Goal: Information Seeking & Learning: Find specific fact

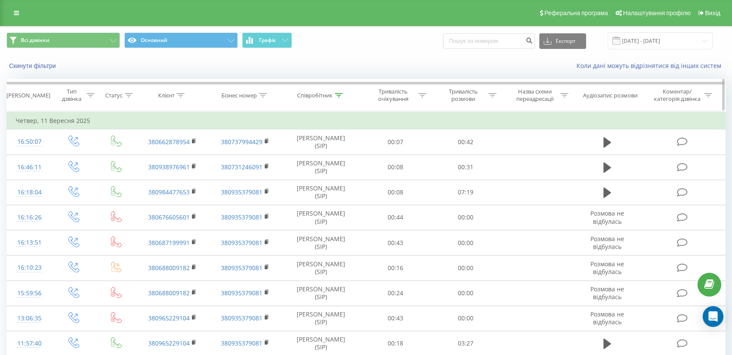
click at [307, 93] on div "Співробітник" at bounding box center [315, 95] width 36 height 7
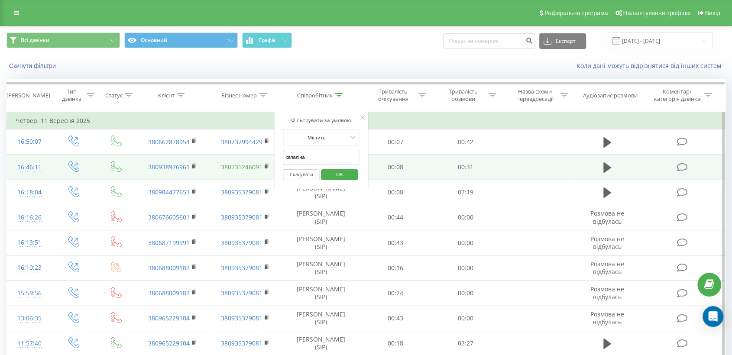
drag, startPoint x: 304, startPoint y: 159, endPoint x: 260, endPoint y: 167, distance: 44.4
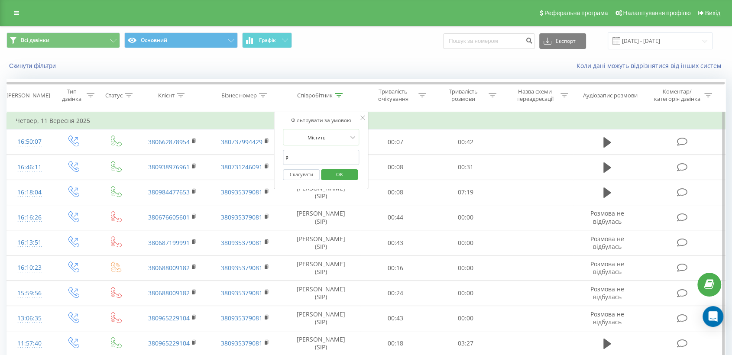
type input "рижкова"
click at [345, 174] on span "OK" at bounding box center [339, 174] width 24 height 13
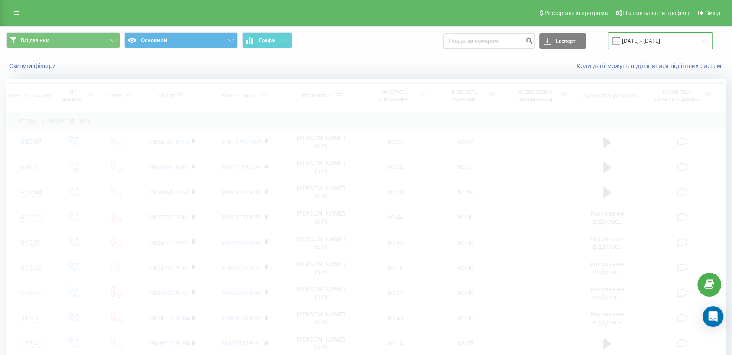
click at [665, 42] on input "[DATE] - [DATE]" at bounding box center [660, 40] width 105 height 17
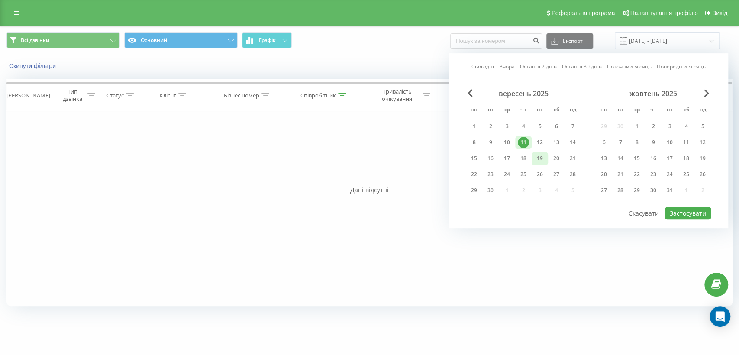
click at [539, 158] on div "19" at bounding box center [539, 158] width 11 height 11
click at [695, 212] on button "Застосувати" at bounding box center [688, 213] width 46 height 13
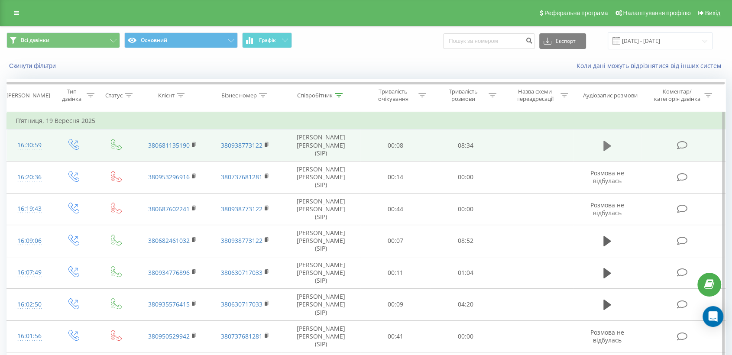
click at [610, 144] on icon at bounding box center [607, 146] width 8 height 12
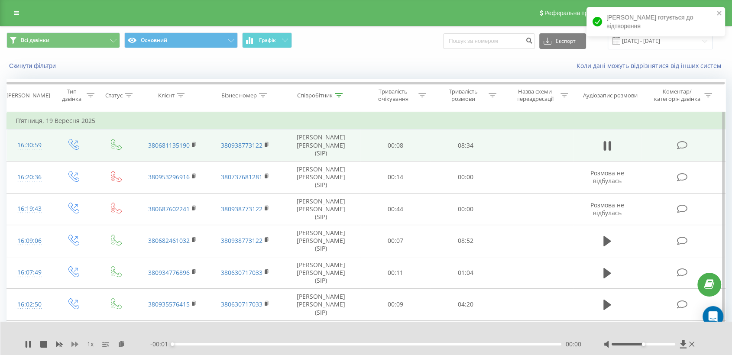
click at [73, 341] on icon at bounding box center [74, 344] width 7 height 7
click at [73, 342] on icon at bounding box center [74, 344] width 7 height 7
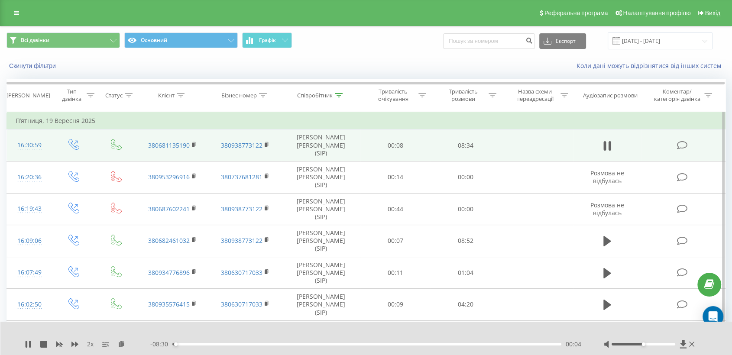
click at [670, 346] on div at bounding box center [650, 344] width 93 height 9
click at [669, 345] on div at bounding box center [643, 344] width 64 height 3
drag, startPoint x: 669, startPoint y: 344, endPoint x: 674, endPoint y: 344, distance: 4.8
click at [674, 344] on div "Accessibility label" at bounding box center [674, 344] width 3 height 3
click at [194, 143] on rect at bounding box center [193, 145] width 3 height 4
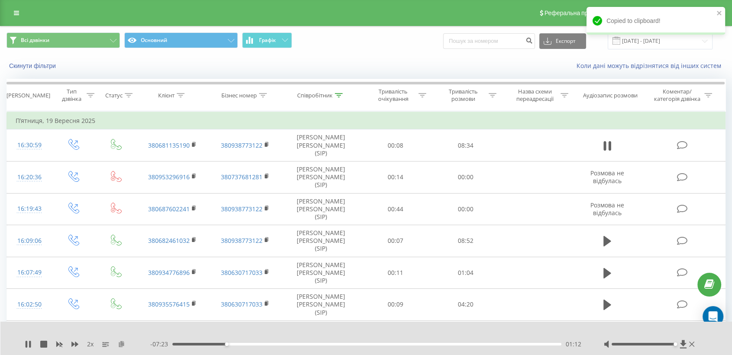
click at [122, 342] on icon at bounding box center [121, 344] width 7 height 6
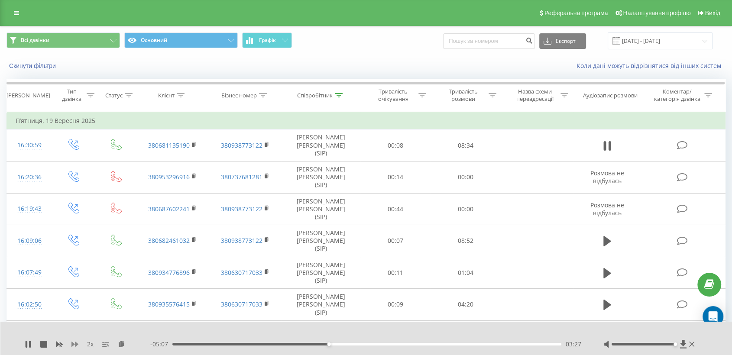
click at [75, 346] on icon at bounding box center [74, 344] width 7 height 5
click at [77, 344] on icon at bounding box center [74, 344] width 7 height 5
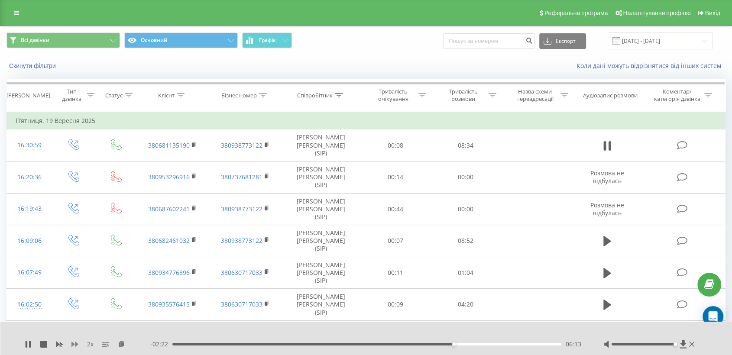
click at [74, 343] on icon at bounding box center [74, 344] width 7 height 7
click at [73, 346] on icon at bounding box center [74, 344] width 7 height 7
click at [73, 341] on icon at bounding box center [74, 344] width 7 height 7
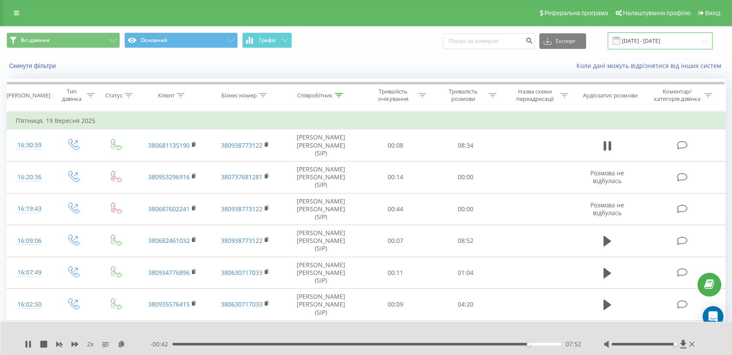
click at [648, 38] on input "[DATE] - [DATE]" at bounding box center [660, 40] width 105 height 17
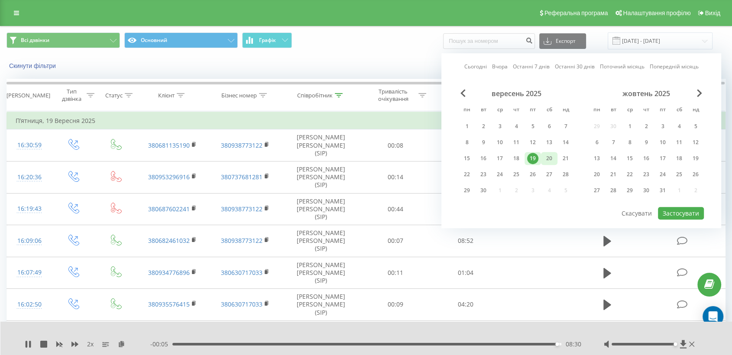
click at [554, 157] on div "20" at bounding box center [549, 158] width 16 height 13
click at [679, 209] on button "Застосувати" at bounding box center [681, 213] width 46 height 13
type input "[DATE] - [DATE]"
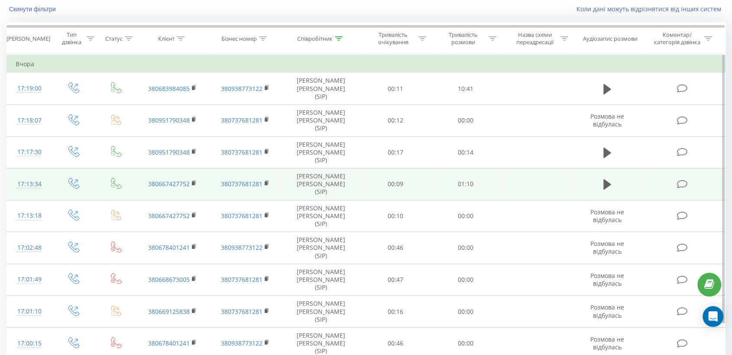
scroll to position [58, 0]
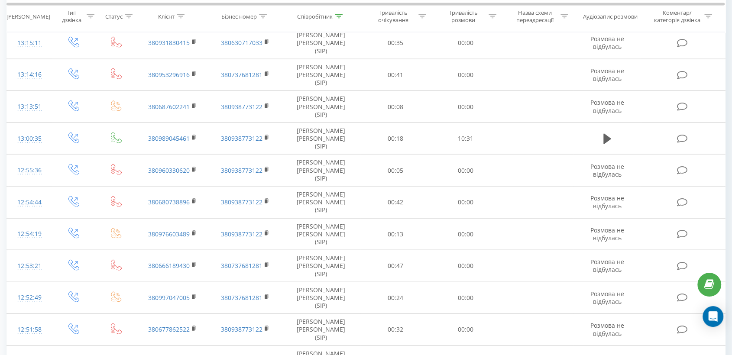
scroll to position [1839, 0]
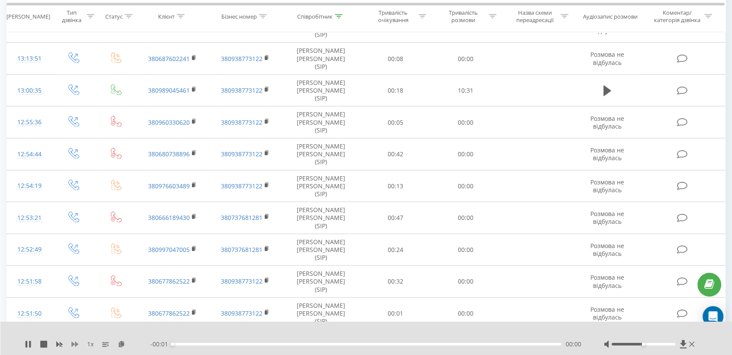
click at [74, 346] on icon at bounding box center [74, 344] width 7 height 7
click at [670, 345] on div at bounding box center [650, 344] width 93 height 9
click at [669, 344] on div at bounding box center [643, 344] width 64 height 3
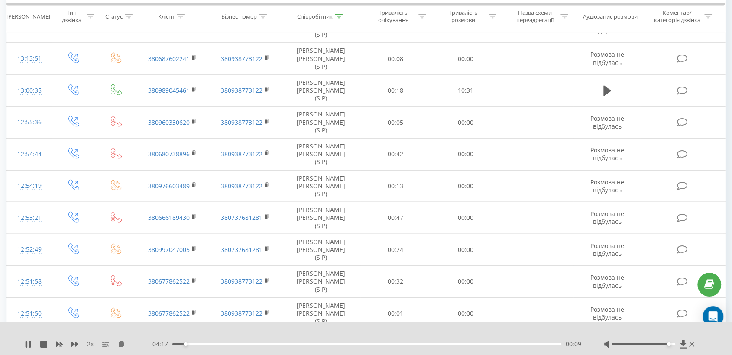
drag, startPoint x: 194, startPoint y: 61, endPoint x: 200, endPoint y: 56, distance: 7.7
click at [123, 342] on icon at bounding box center [121, 344] width 7 height 6
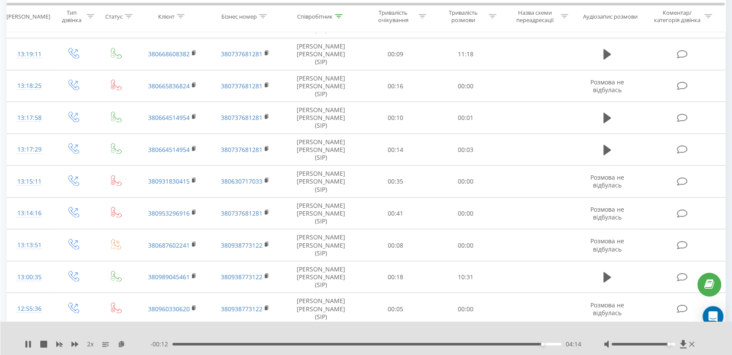
scroll to position [1598, 0]
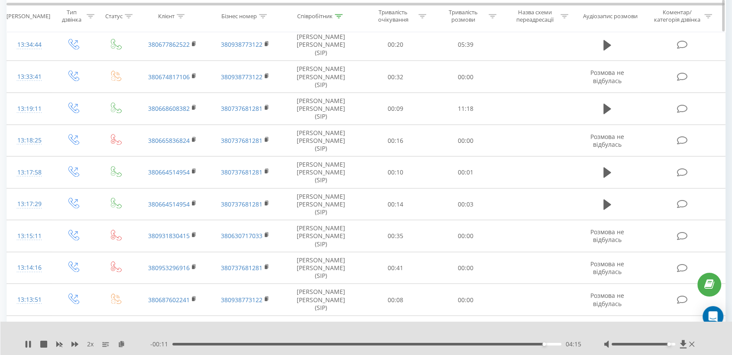
click at [316, 13] on div "Співробітник" at bounding box center [315, 16] width 36 height 7
drag, startPoint x: 307, startPoint y: 77, endPoint x: 286, endPoint y: 82, distance: 21.7
click at [286, 82] on input "рижкова" at bounding box center [321, 78] width 76 height 15
type input "Подолян [PERSON_NAME]"
click at [341, 91] on span "OK" at bounding box center [339, 94] width 24 height 13
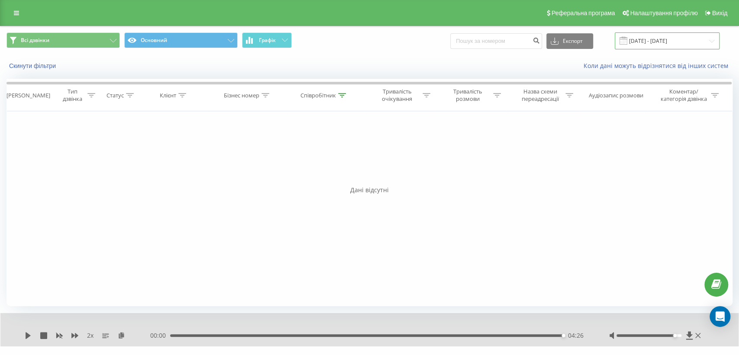
click at [686, 42] on input "[DATE] - [DATE]" at bounding box center [667, 40] width 105 height 17
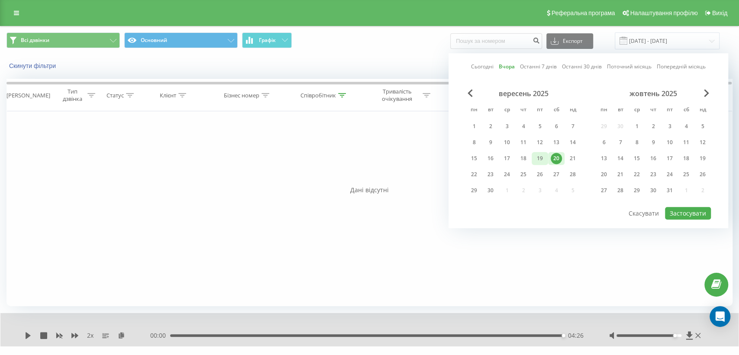
click at [539, 157] on div "19" at bounding box center [539, 158] width 11 height 11
click at [682, 216] on button "Застосувати" at bounding box center [688, 213] width 46 height 13
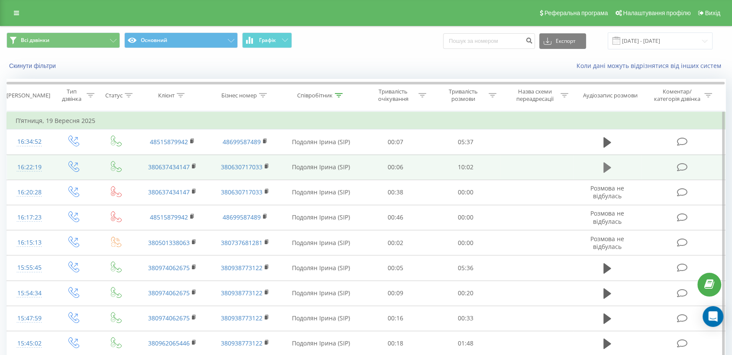
click at [603, 166] on icon at bounding box center [607, 167] width 8 height 10
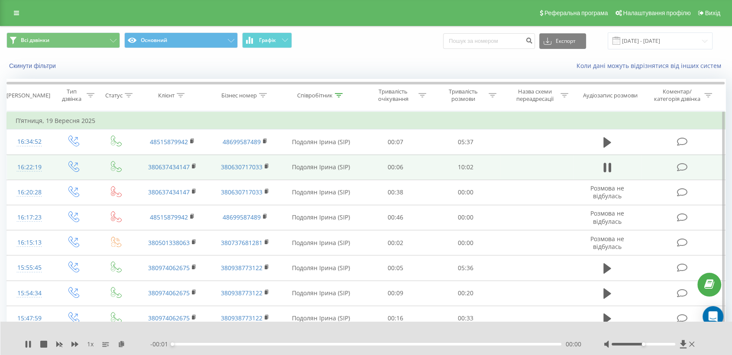
click at [79, 343] on div "1 x" at bounding box center [88, 344] width 126 height 9
click at [70, 343] on div "1 x" at bounding box center [88, 344] width 126 height 9
click at [70, 344] on div "1 x" at bounding box center [88, 344] width 126 height 9
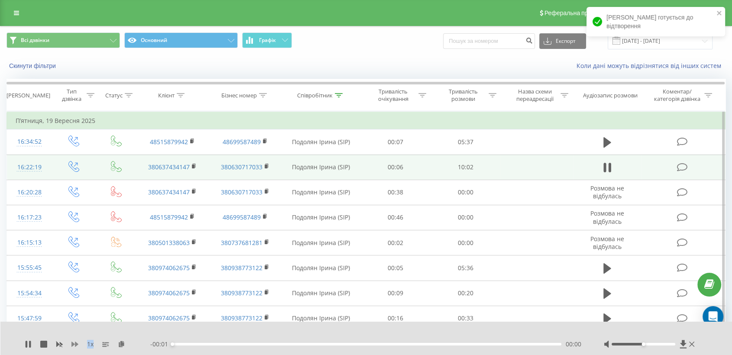
click at [73, 343] on icon at bounding box center [74, 344] width 7 height 5
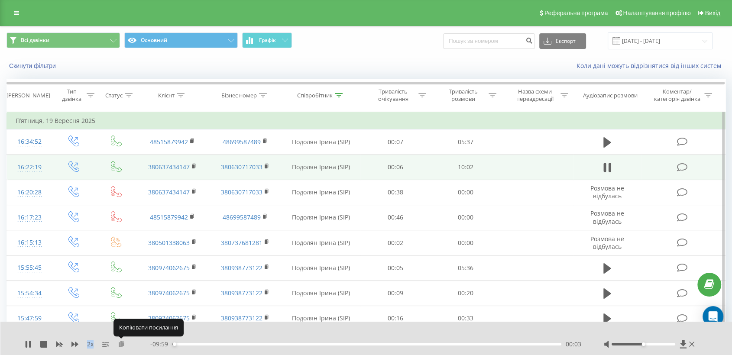
click at [121, 344] on icon at bounding box center [121, 344] width 7 height 6
drag, startPoint x: 193, startPoint y: 165, endPoint x: 203, endPoint y: 157, distance: 12.6
click at [193, 165] on rect at bounding box center [193, 167] width 3 height 4
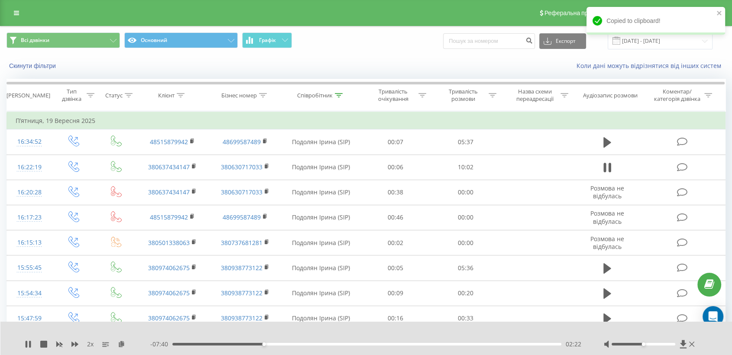
click at [70, 347] on div "2 x" at bounding box center [88, 344] width 126 height 9
click at [73, 346] on icon at bounding box center [74, 344] width 7 height 7
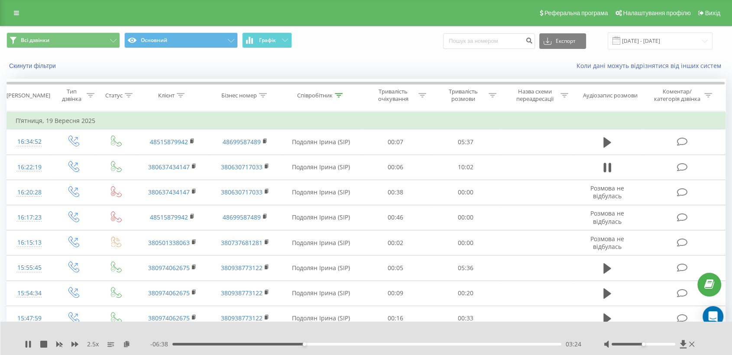
click at [320, 344] on div "03:24" at bounding box center [366, 344] width 389 height 3
click at [341, 344] on div "04:21" at bounding box center [366, 344] width 389 height 3
click at [354, 345] on div "04:41" at bounding box center [366, 344] width 389 height 3
click at [340, 343] on div "04:19" at bounding box center [366, 344] width 389 height 3
click at [329, 344] on div "04:22" at bounding box center [366, 344] width 389 height 3
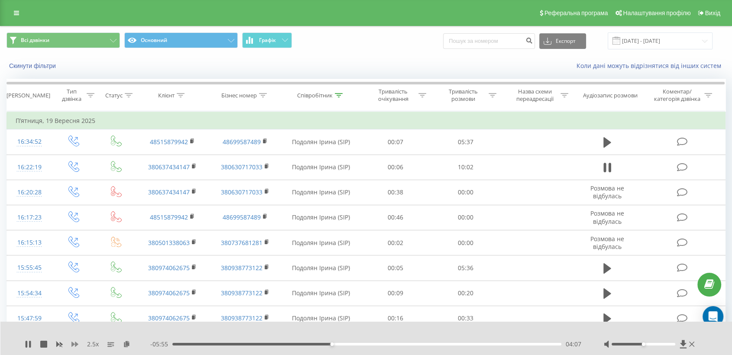
click at [73, 346] on icon at bounding box center [74, 344] width 7 height 7
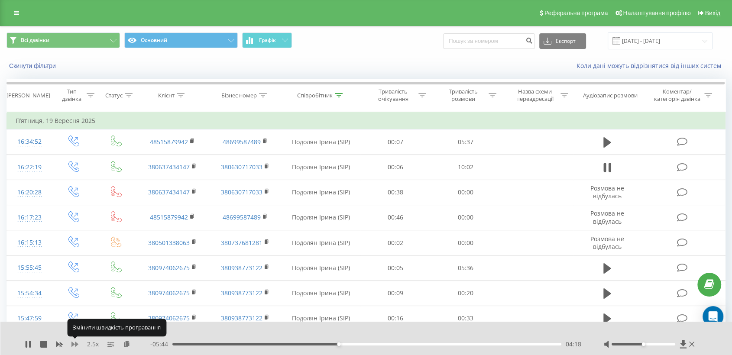
click at [74, 346] on icon at bounding box center [74, 344] width 7 height 7
click at [75, 346] on icon at bounding box center [74, 344] width 7 height 5
click at [653, 345] on div at bounding box center [650, 344] width 93 height 9
click at [652, 344] on div at bounding box center [643, 344] width 64 height 3
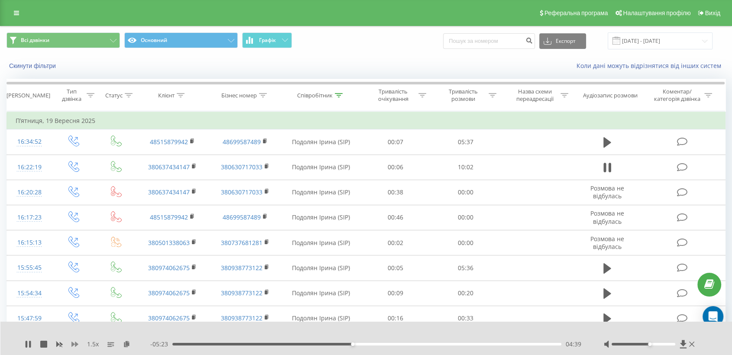
click at [74, 344] on icon at bounding box center [74, 344] width 7 height 5
click at [363, 344] on div "04:56" at bounding box center [366, 344] width 389 height 3
click at [379, 343] on div "05:21" at bounding box center [366, 344] width 389 height 3
click at [397, 344] on div "05:45" at bounding box center [366, 344] width 389 height 3
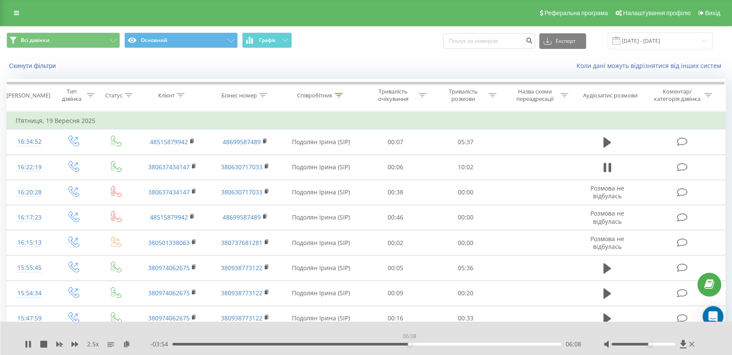
click at [409, 343] on div "06:08" at bounding box center [366, 344] width 389 height 3
click at [432, 345] on div "00:00" at bounding box center [366, 344] width 389 height 3
click at [69, 346] on div "2.5 x" at bounding box center [88, 344] width 126 height 9
click at [75, 348] on div "2.5 x - 03:00 07:02 07:02" at bounding box center [366, 338] width 732 height 33
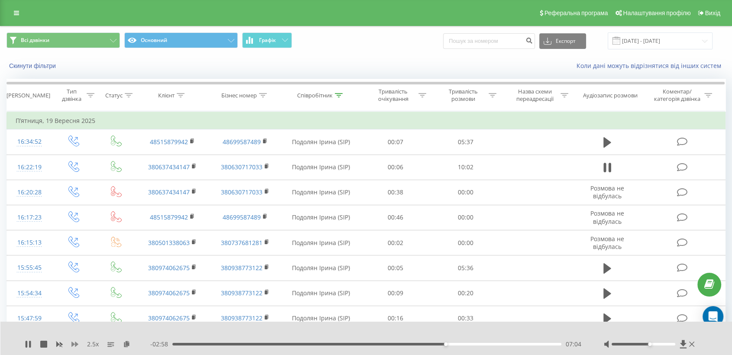
click at [73, 345] on icon at bounding box center [74, 344] width 7 height 7
click at [73, 346] on icon at bounding box center [74, 344] width 7 height 7
click at [644, 344] on div at bounding box center [643, 344] width 64 height 3
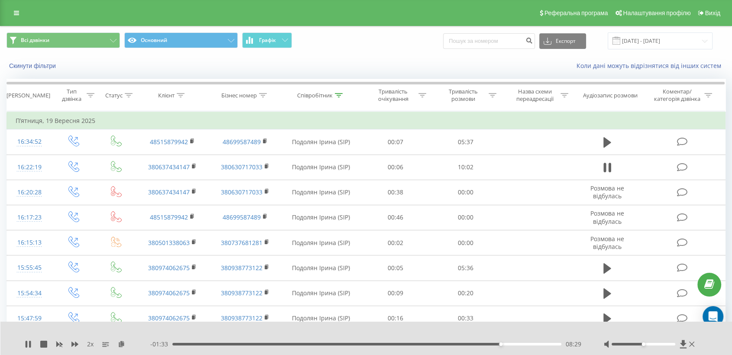
click at [471, 344] on div "08:29" at bounding box center [366, 344] width 389 height 3
click at [505, 344] on div "08:36" at bounding box center [366, 344] width 389 height 3
click at [516, 343] on div "08:53" at bounding box center [366, 344] width 389 height 3
click at [535, 345] on div "09:22" at bounding box center [366, 344] width 389 height 3
click at [513, 345] on div "09:34" at bounding box center [366, 344] width 389 height 3
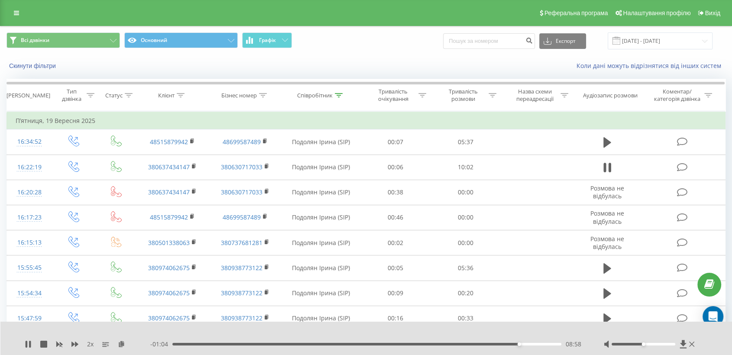
click at [512, 344] on div "08:58" at bounding box center [366, 344] width 389 height 3
click at [504, 344] on div "08:48" at bounding box center [366, 344] width 389 height 3
click at [527, 344] on div "08:38" at bounding box center [366, 344] width 389 height 3
click at [520, 344] on div "08:59" at bounding box center [366, 344] width 389 height 3
click at [524, 343] on div "09:02" at bounding box center [366, 344] width 389 height 3
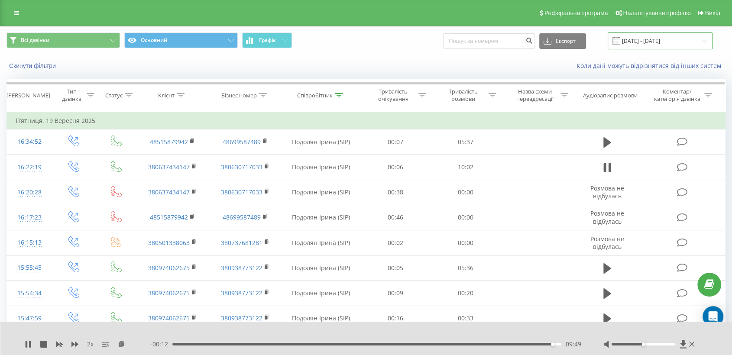
click at [645, 39] on input "[DATE] - [DATE]" at bounding box center [660, 40] width 105 height 17
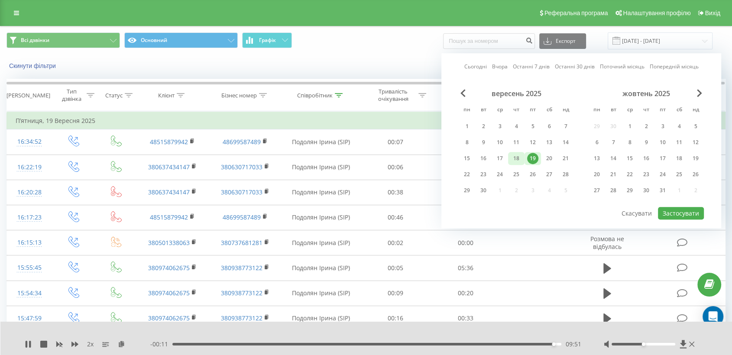
click at [518, 155] on div "18" at bounding box center [516, 158] width 11 height 11
click at [680, 209] on button "Застосувати" at bounding box center [681, 213] width 46 height 13
type input "[DATE] - [DATE]"
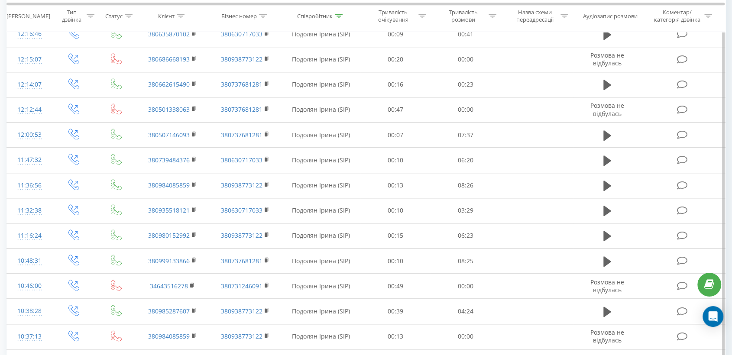
scroll to position [962, 0]
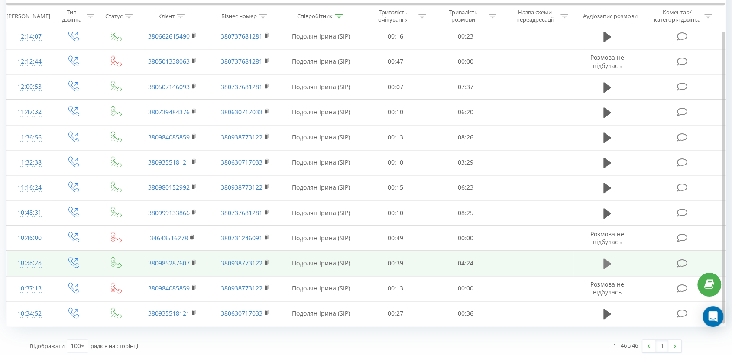
click at [609, 263] on icon at bounding box center [607, 264] width 8 height 12
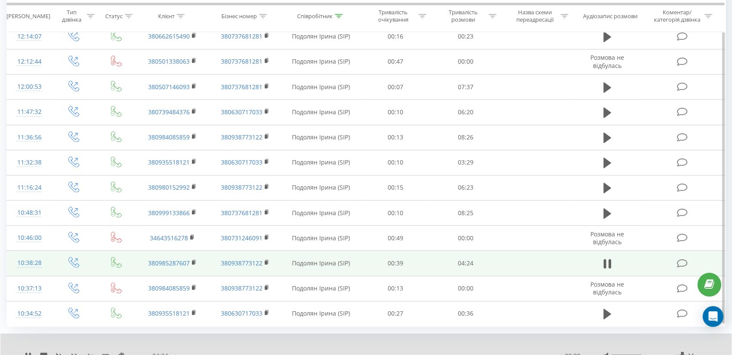
click at [76, 353] on icon at bounding box center [74, 355] width 7 height 5
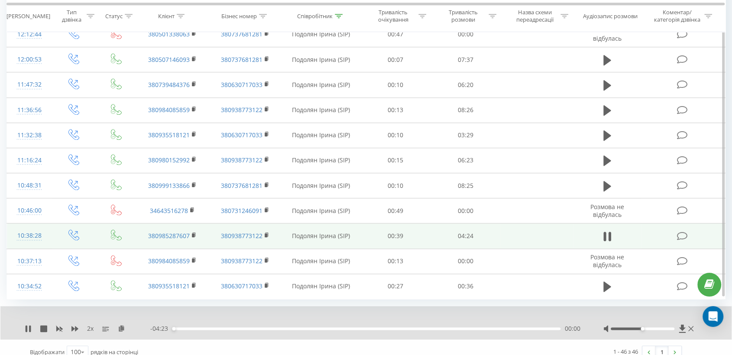
scroll to position [997, 0]
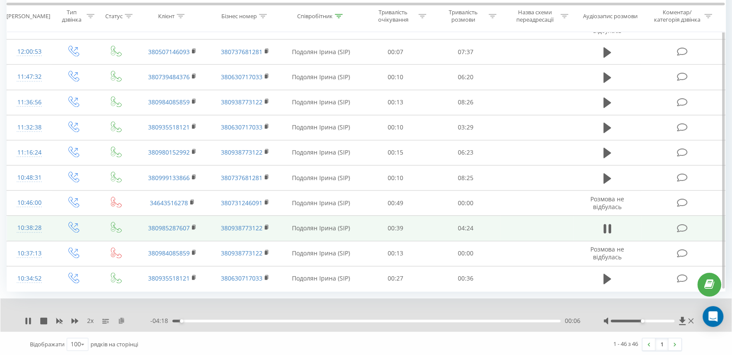
click at [121, 320] on icon at bounding box center [121, 320] width 7 height 6
click at [192, 227] on icon at bounding box center [194, 227] width 5 height 6
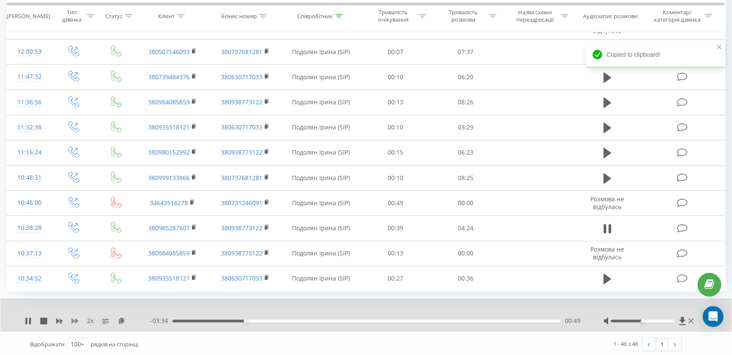
click at [76, 318] on icon at bounding box center [74, 320] width 7 height 5
click at [648, 320] on div at bounding box center [643, 321] width 64 height 3
click at [427, 317] on div "- 01:17 03:07 03:07" at bounding box center [365, 321] width 431 height 9
click at [426, 320] on div "03:08" at bounding box center [366, 321] width 388 height 3
click at [418, 320] on div "02:48" at bounding box center [366, 321] width 388 height 3
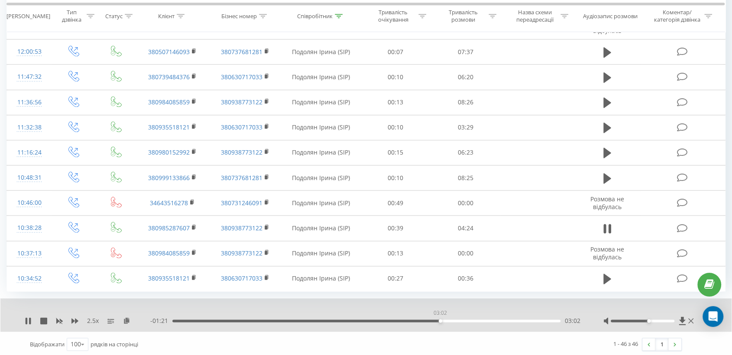
click at [440, 320] on div "03:02" at bounding box center [366, 321] width 388 height 3
click at [461, 320] on div "03:16" at bounding box center [366, 321] width 388 height 3
click at [475, 320] on div "03:27" at bounding box center [366, 321] width 388 height 3
click at [487, 320] on div "03:28" at bounding box center [366, 321] width 388 height 3
click at [504, 320] on div "03:36" at bounding box center [366, 321] width 388 height 3
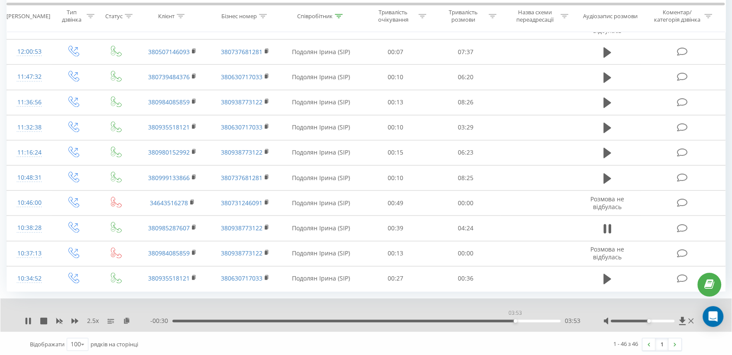
click at [515, 320] on div "03:53" at bounding box center [366, 321] width 388 height 3
click at [503, 320] on div "03:45" at bounding box center [366, 321] width 388 height 3
click at [543, 320] on div "04:24" at bounding box center [364, 321] width 388 height 3
click at [75, 319] on icon at bounding box center [74, 320] width 7 height 5
click at [24, 319] on div "1 x - 00:10 04:14 04:14" at bounding box center [365, 314] width 731 height 33
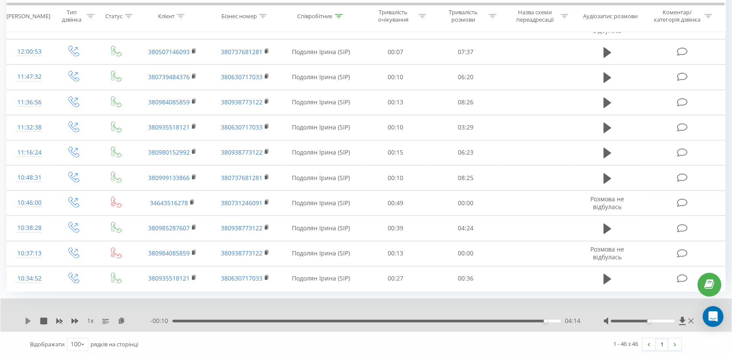
click at [29, 321] on icon at bounding box center [28, 320] width 7 height 7
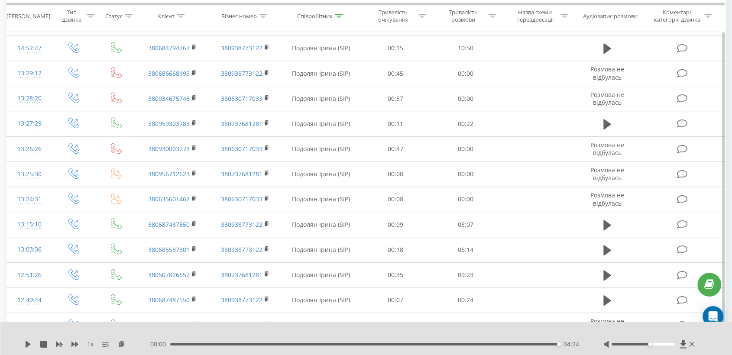
scroll to position [420, 0]
click at [315, 19] on div "Співробітник" at bounding box center [315, 16] width 36 height 7
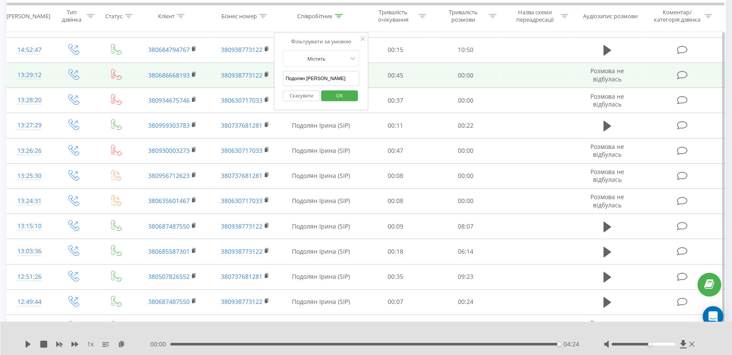
drag, startPoint x: 319, startPoint y: 81, endPoint x: 270, endPoint y: 81, distance: 48.5
click at [270, 81] on table "Фільтрувати за умовою Дорівнює Введіть значення Скасувати OK Фільтрувати за умо…" at bounding box center [365, 280] width 719 height 1177
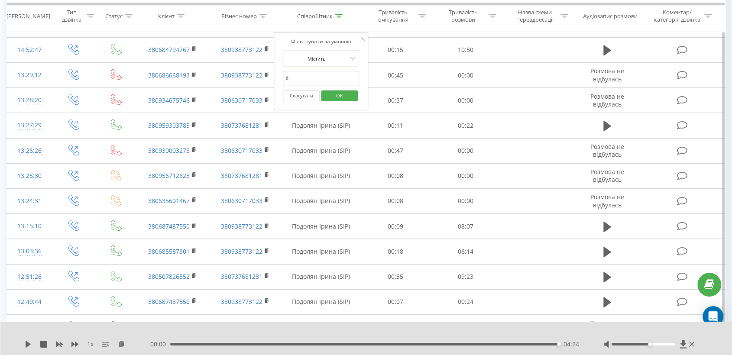
type input "бабій"
click at [329, 92] on span "OK" at bounding box center [339, 94] width 24 height 13
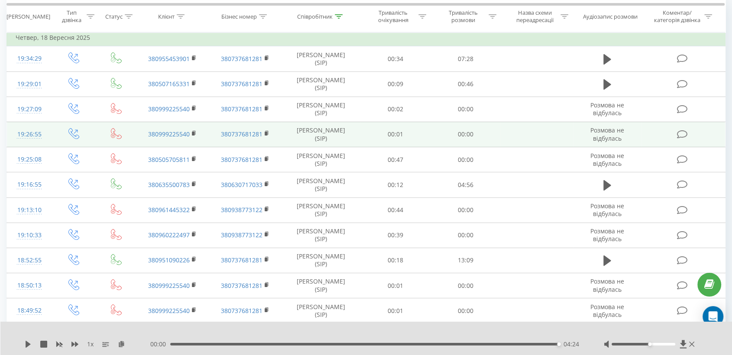
scroll to position [144, 0]
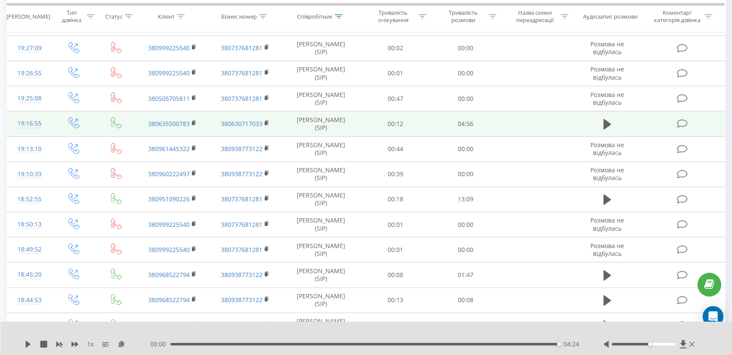
click at [610, 116] on td at bounding box center [606, 123] width 67 height 25
click at [609, 123] on icon at bounding box center [607, 124] width 8 height 10
click at [71, 345] on icon at bounding box center [74, 344] width 7 height 5
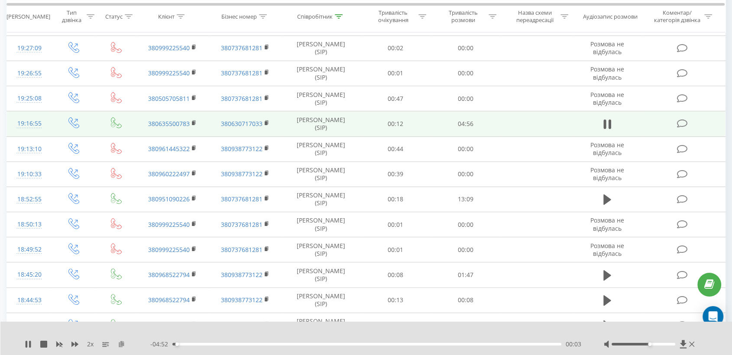
click at [122, 343] on icon at bounding box center [121, 344] width 7 height 6
click at [76, 346] on icon at bounding box center [74, 344] width 7 height 7
click at [663, 344] on div at bounding box center [643, 344] width 64 height 3
click at [192, 122] on rect at bounding box center [193, 123] width 3 height 4
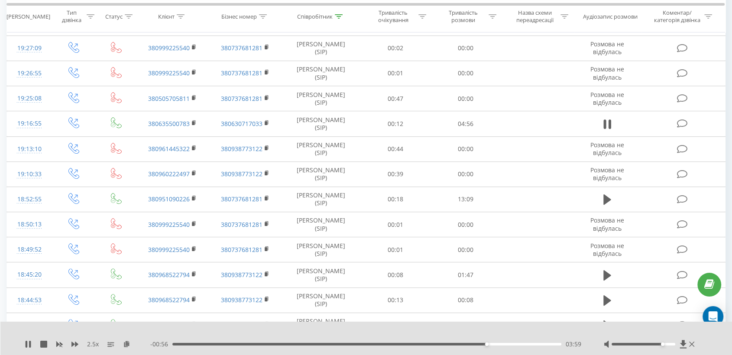
click at [511, 345] on div "- 00:56 03:59 03:59" at bounding box center [366, 344] width 432 height 9
click at [512, 345] on div "- 00:55 04:00 04:00" at bounding box center [366, 344] width 432 height 9
click at [515, 342] on div "- 00:53 04:02 04:02" at bounding box center [366, 344] width 432 height 9
click at [520, 342] on div "- 00:53 04:02 04:02" at bounding box center [366, 344] width 432 height 9
click at [521, 343] on div "04:04" at bounding box center [366, 344] width 389 height 3
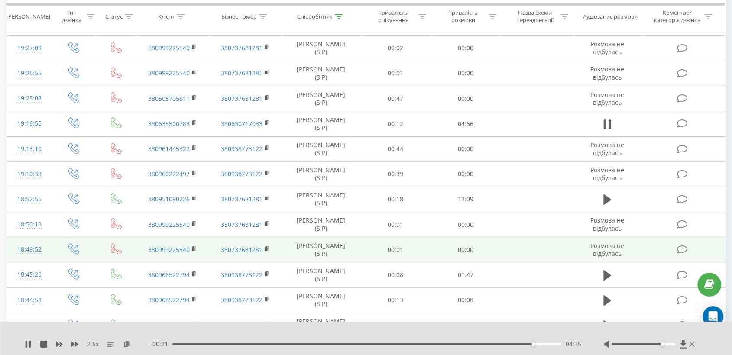
scroll to position [0, 0]
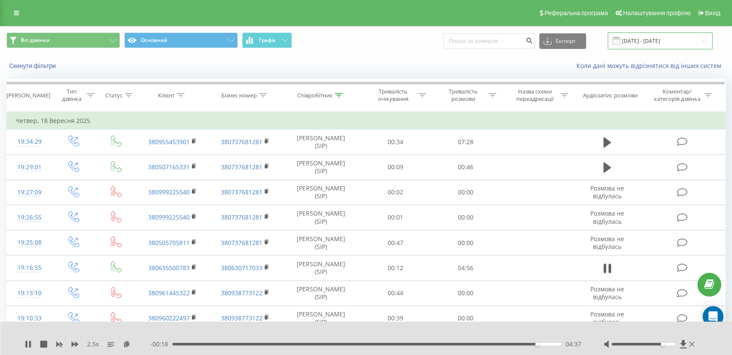
click at [634, 39] on input "[DATE] - [DATE]" at bounding box center [660, 40] width 105 height 17
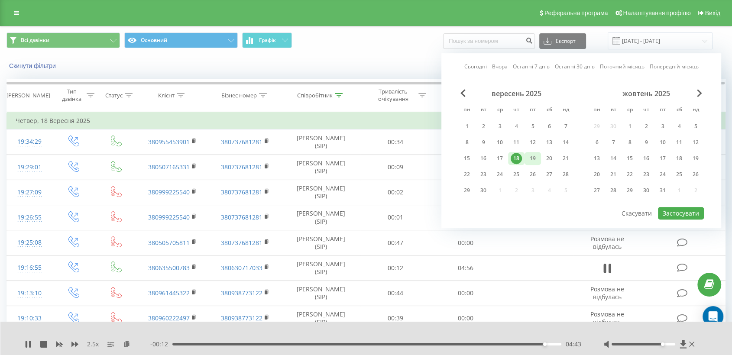
click at [537, 155] on div "19" at bounding box center [532, 158] width 11 height 11
click at [677, 211] on button "Застосувати" at bounding box center [681, 213] width 46 height 13
type input "[DATE] - [DATE]"
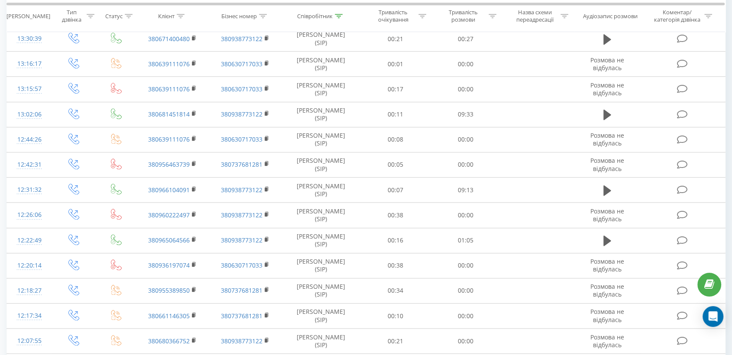
scroll to position [866, 0]
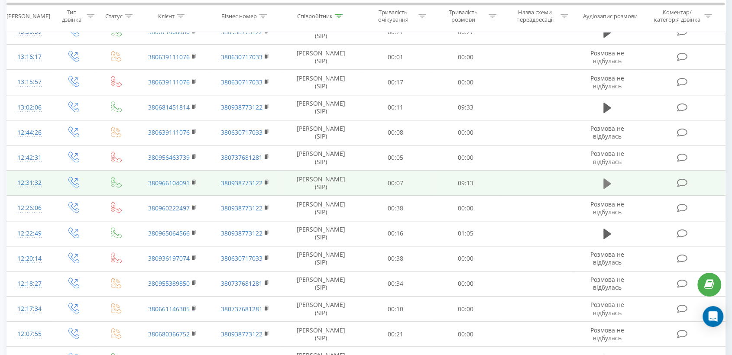
click at [611, 181] on icon at bounding box center [607, 184] width 8 height 12
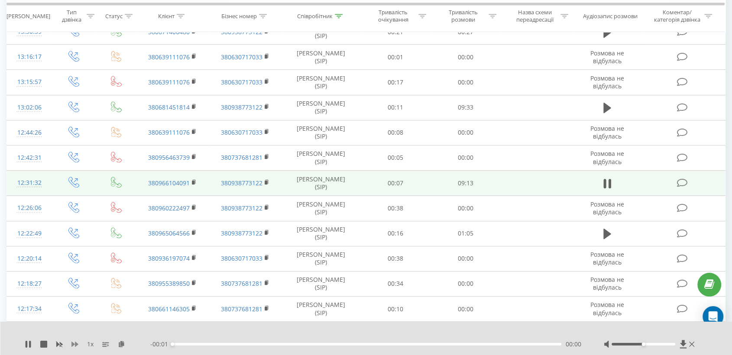
click at [74, 346] on icon at bounding box center [74, 344] width 7 height 7
click at [125, 346] on icon at bounding box center [126, 344] width 7 height 6
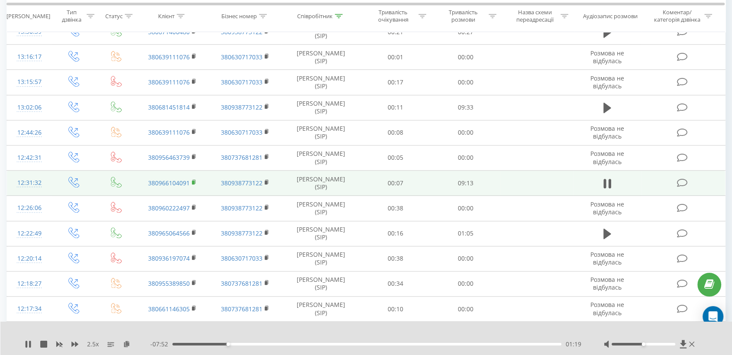
click at [192, 182] on icon at bounding box center [194, 182] width 5 height 6
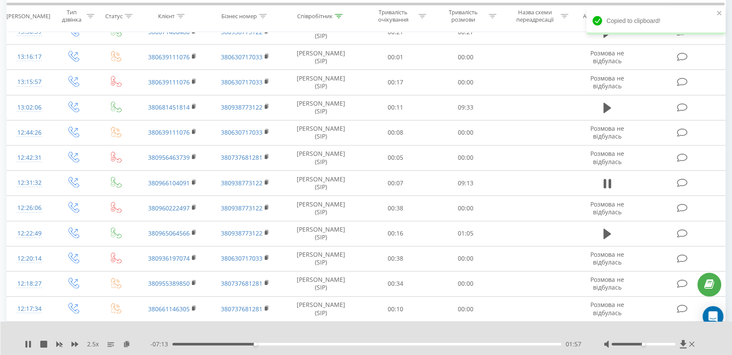
click at [661, 344] on div at bounding box center [643, 344] width 64 height 3
click at [672, 344] on div at bounding box center [643, 344] width 64 height 3
click at [420, 343] on div "05:35" at bounding box center [366, 344] width 389 height 3
click at [429, 343] on div "05:52" at bounding box center [366, 344] width 389 height 3
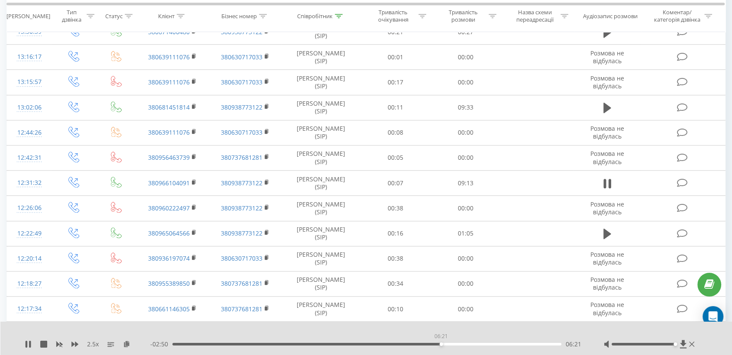
click at [441, 344] on div "06:21" at bounding box center [366, 344] width 389 height 3
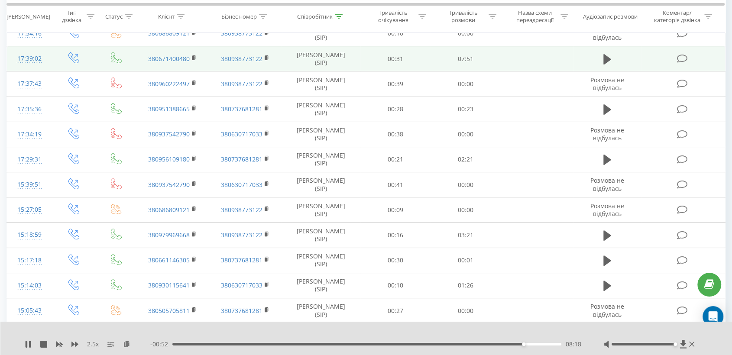
scroll to position [96, 0]
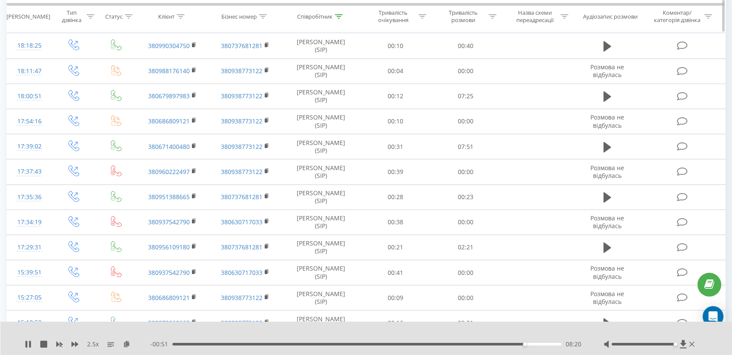
click at [328, 18] on div "Співробітник" at bounding box center [315, 16] width 36 height 7
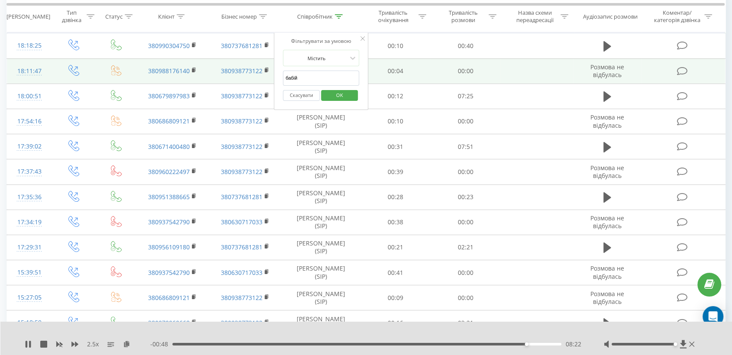
drag, startPoint x: 289, startPoint y: 77, endPoint x: 262, endPoint y: 79, distance: 27.3
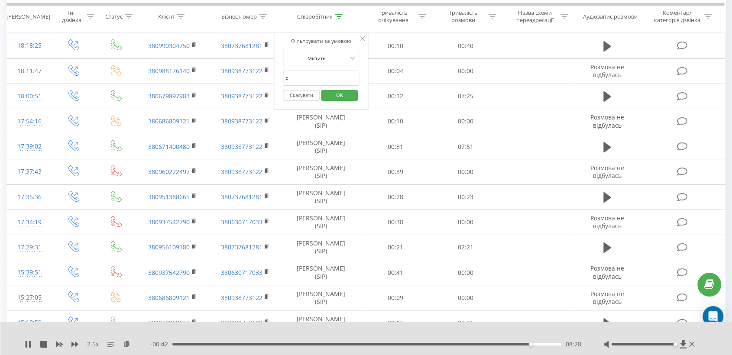
type input "єрьомін"
click at [340, 95] on span "OK" at bounding box center [339, 94] width 24 height 13
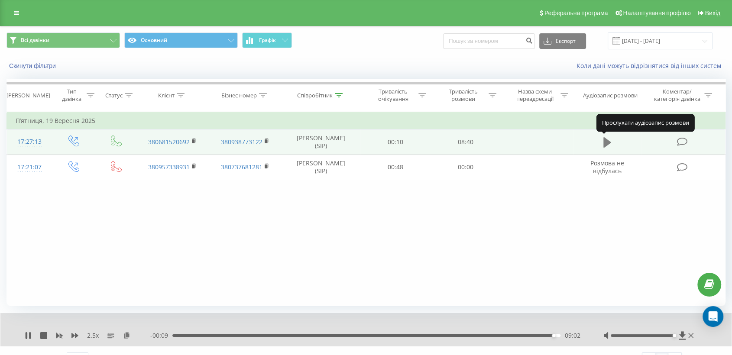
click at [606, 142] on icon at bounding box center [607, 142] width 8 height 10
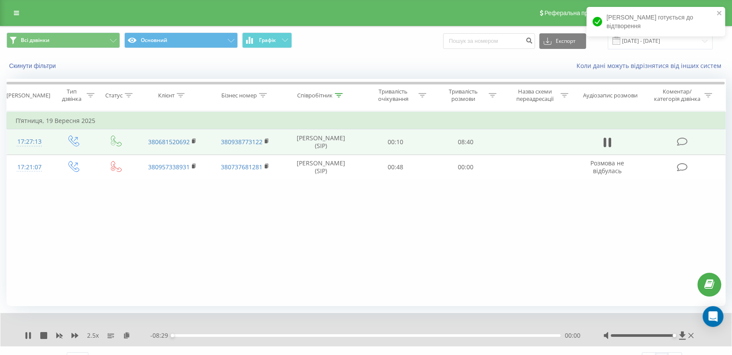
click at [70, 337] on div "2.5 x" at bounding box center [88, 335] width 126 height 9
click at [73, 337] on icon at bounding box center [74, 335] width 7 height 5
click at [73, 337] on icon at bounding box center [74, 335] width 7 height 7
click at [74, 337] on icon at bounding box center [74, 335] width 7 height 7
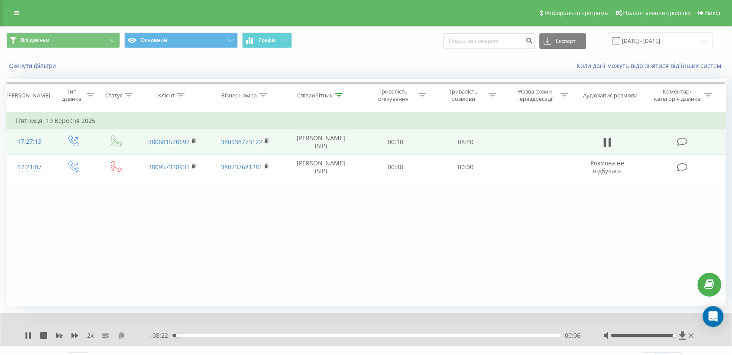
click at [121, 336] on icon at bounding box center [121, 335] width 7 height 6
click at [192, 141] on rect at bounding box center [193, 141] width 3 height 4
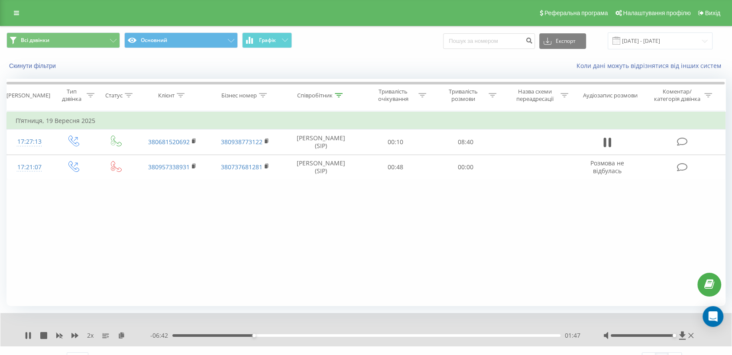
drag, startPoint x: 75, startPoint y: 336, endPoint x: 67, endPoint y: 337, distance: 8.2
click at [75, 336] on icon at bounding box center [74, 335] width 7 height 5
click at [376, 335] on div "04:04" at bounding box center [366, 335] width 388 height 3
click at [390, 335] on div "04:46" at bounding box center [366, 335] width 388 height 3
click at [408, 335] on div "05:10" at bounding box center [366, 335] width 388 height 3
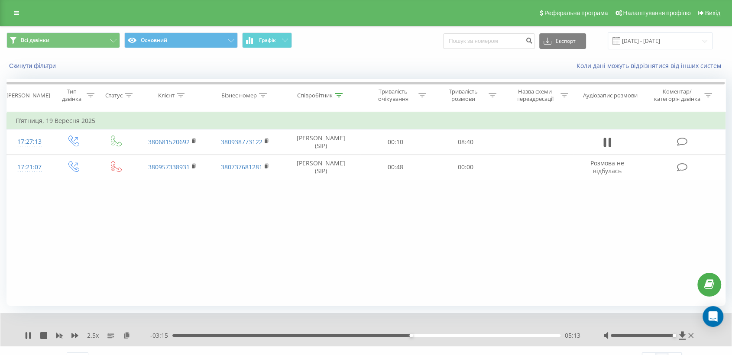
click at [430, 335] on div "05:13" at bounding box center [366, 335] width 388 height 3
click at [449, 336] on div "06:03" at bounding box center [366, 335] width 388 height 3
click at [442, 336] on div "05:54" at bounding box center [366, 335] width 388 height 3
click at [75, 337] on icon at bounding box center [74, 335] width 7 height 5
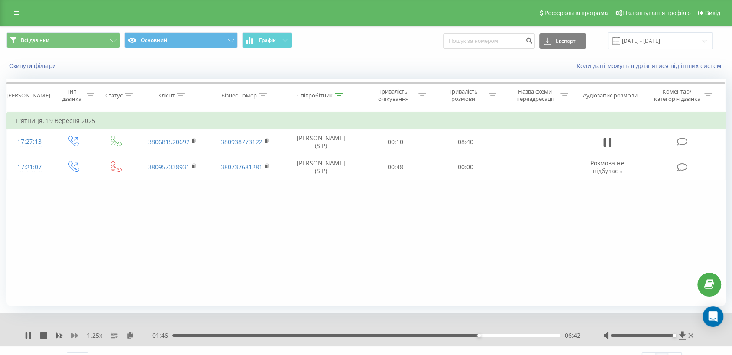
click at [75, 337] on icon at bounding box center [74, 335] width 7 height 5
click at [634, 40] on input "[DATE] - [DATE]" at bounding box center [660, 40] width 105 height 17
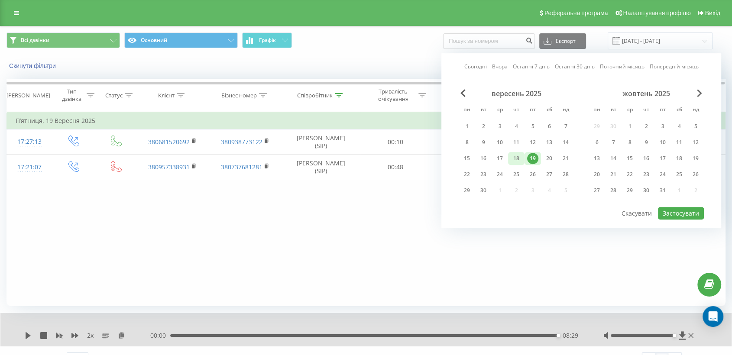
click at [520, 158] on div "18" at bounding box center [516, 158] width 11 height 11
click at [673, 211] on button "Застосувати" at bounding box center [681, 213] width 46 height 13
type input "[DATE] - [DATE]"
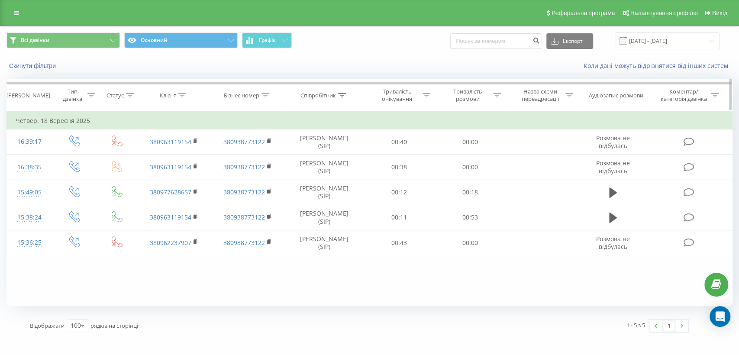
click at [320, 92] on div "Співробітник" at bounding box center [319, 95] width 36 height 7
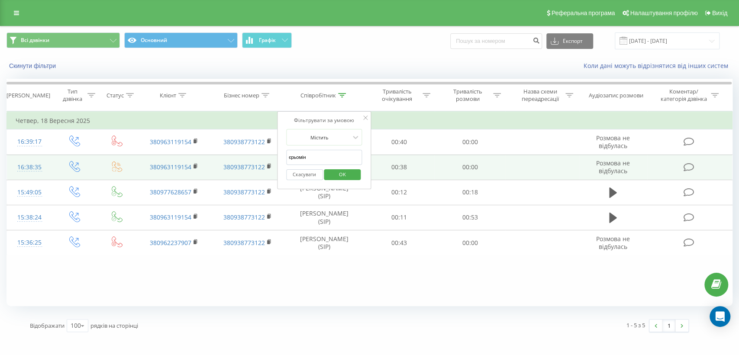
drag, startPoint x: 317, startPoint y: 156, endPoint x: 274, endPoint y: 163, distance: 43.9
click at [274, 163] on table "Фільтрувати за умовою Дорівнює Введіть значення Скасувати OK Фільтрувати за умо…" at bounding box center [369, 183] width 726 height 144
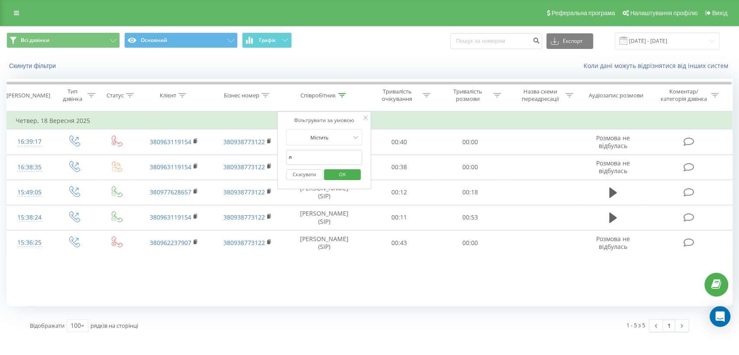
type input "[PERSON_NAME]"
click at [339, 171] on span "OK" at bounding box center [342, 174] width 24 height 13
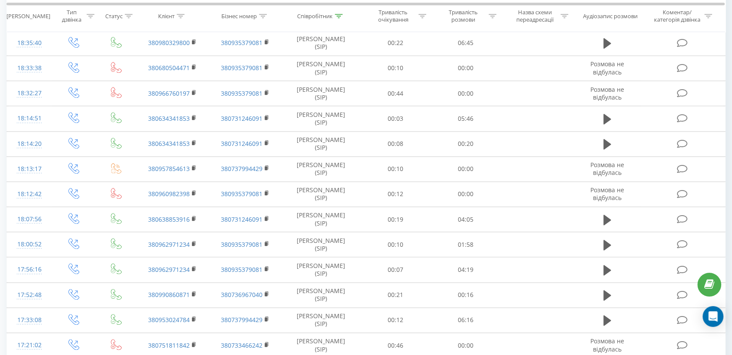
scroll to position [962, 0]
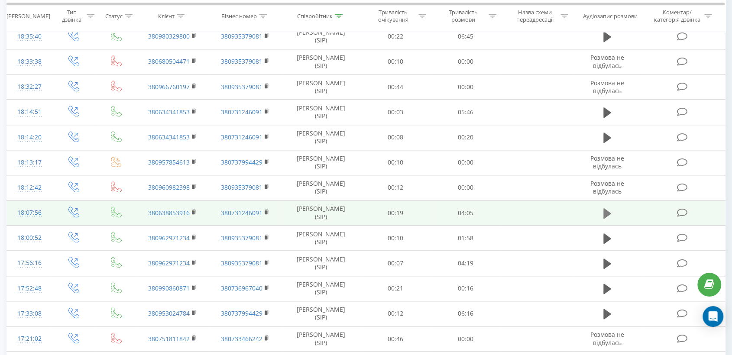
click at [605, 209] on icon at bounding box center [607, 213] width 8 height 10
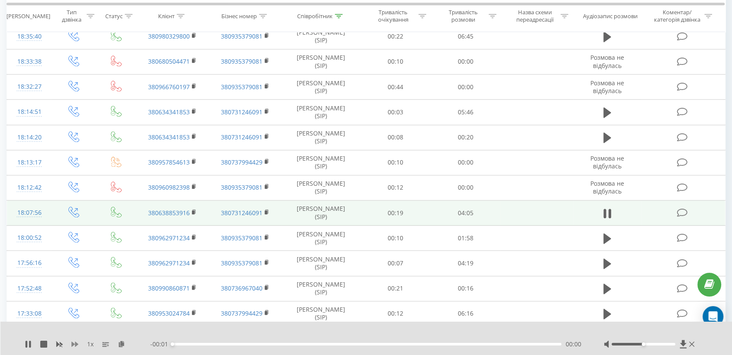
click at [74, 343] on icon at bounding box center [74, 344] width 7 height 7
click at [669, 345] on div at bounding box center [643, 344] width 64 height 3
click at [122, 345] on icon at bounding box center [121, 344] width 7 height 6
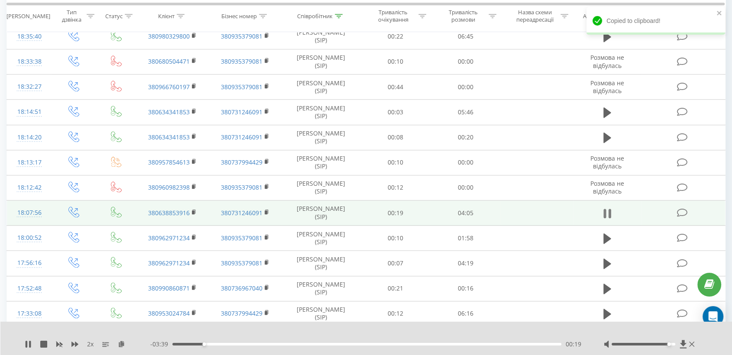
click at [608, 213] on icon at bounding box center [607, 213] width 8 height 12
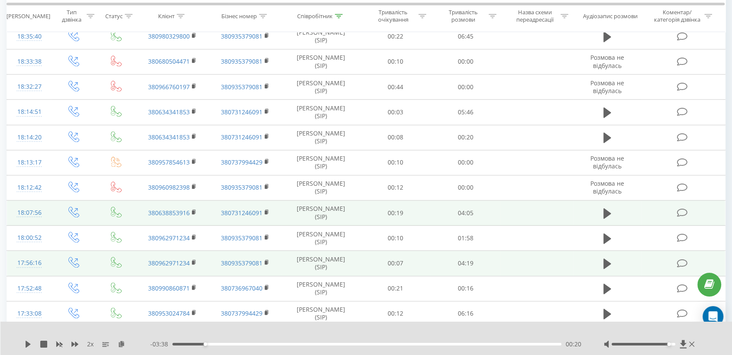
click at [598, 261] on td at bounding box center [606, 263] width 67 height 25
click at [605, 260] on icon at bounding box center [607, 264] width 8 height 10
click at [194, 259] on icon at bounding box center [194, 262] width 5 height 6
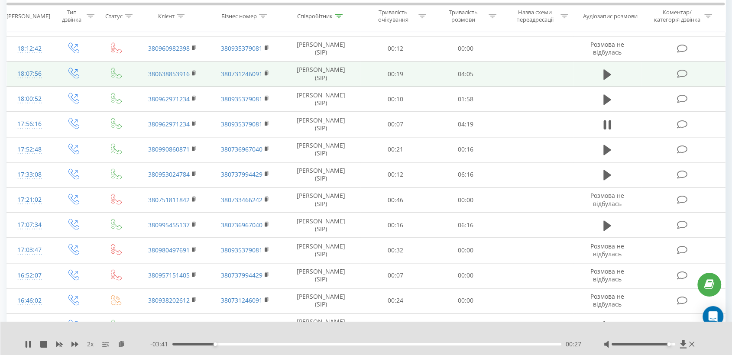
scroll to position [1154, 0]
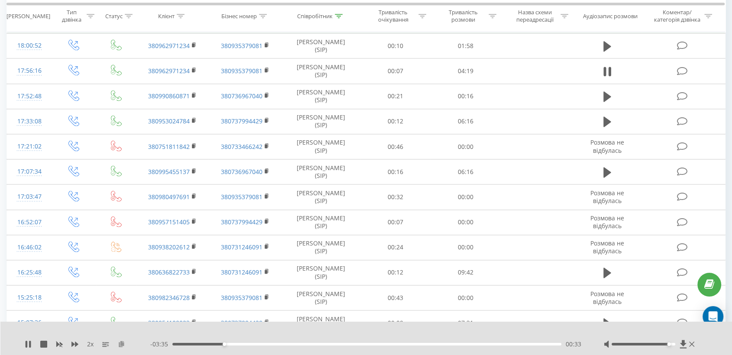
click at [118, 346] on icon at bounding box center [121, 344] width 7 height 6
click at [372, 343] on div "02:07" at bounding box center [366, 344] width 389 height 3
click at [371, 344] on div "02:06" at bounding box center [366, 344] width 389 height 3
click at [360, 344] on div "02:07" at bounding box center [366, 344] width 389 height 3
click at [404, 344] on div "02:02" at bounding box center [366, 344] width 389 height 3
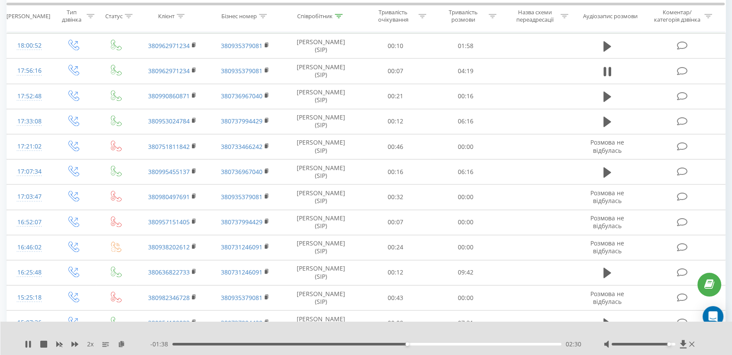
click at [425, 344] on div "02:30" at bounding box center [366, 344] width 389 height 3
click at [444, 343] on div "02:54" at bounding box center [366, 344] width 389 height 3
click at [460, 344] on div "03:04" at bounding box center [366, 344] width 389 height 3
click at [479, 345] on div "- 01:01 03:06 03:06" at bounding box center [366, 344] width 432 height 9
click at [485, 344] on div "03:08" at bounding box center [366, 344] width 389 height 3
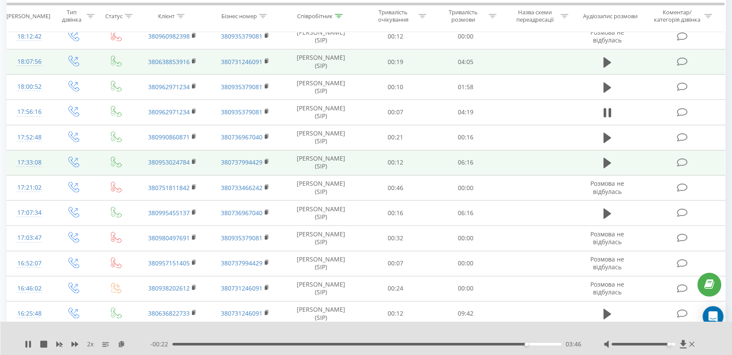
scroll to position [1058, 0]
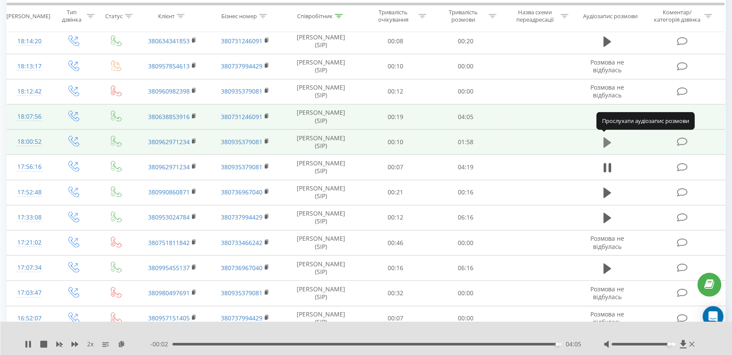
click at [606, 142] on icon at bounding box center [607, 142] width 8 height 10
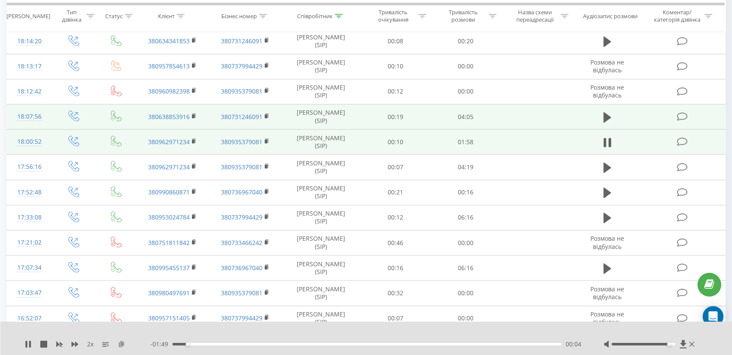
click at [124, 346] on icon at bounding box center [121, 344] width 7 height 6
click at [30, 341] on icon at bounding box center [30, 344] width 2 height 7
click at [28, 344] on icon at bounding box center [28, 344] width 5 height 7
click at [523, 343] on div "01:42" at bounding box center [366, 344] width 389 height 3
click at [497, 340] on div "- 00:06 01:47 01:47" at bounding box center [366, 344] width 432 height 9
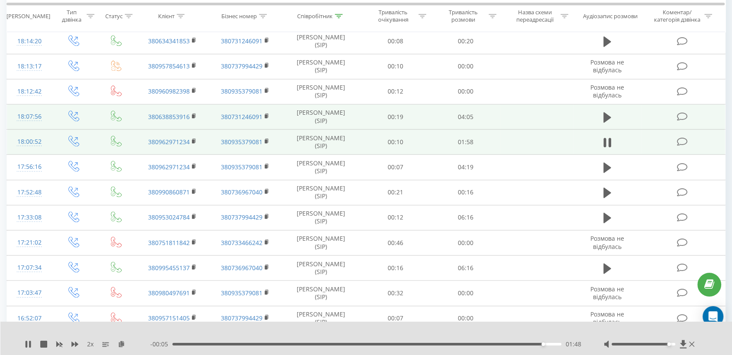
click at [492, 343] on div "01:48" at bounding box center [366, 344] width 389 height 3
click at [475, 344] on div "01:28" at bounding box center [366, 344] width 389 height 3
click at [466, 343] on div "01:29" at bounding box center [366, 344] width 389 height 3
click at [456, 344] on div "01:27" at bounding box center [366, 344] width 389 height 3
click at [472, 343] on div "01:27" at bounding box center [366, 344] width 389 height 3
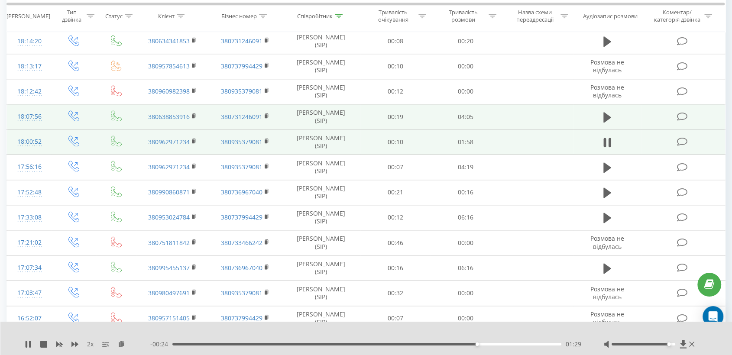
click at [485, 344] on div "01:29" at bounding box center [366, 344] width 389 height 3
click at [492, 343] on div "01:33" at bounding box center [366, 344] width 389 height 3
click at [499, 343] on div "01:35" at bounding box center [366, 344] width 389 height 3
click at [511, 344] on div "01:39" at bounding box center [366, 344] width 389 height 3
click at [518, 344] on div "01:41" at bounding box center [366, 344] width 389 height 3
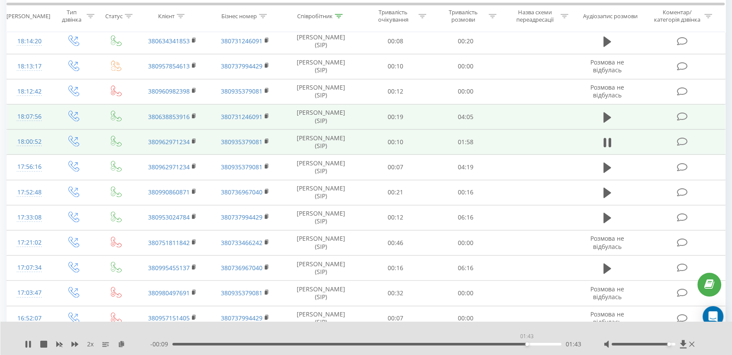
click at [527, 344] on div "01:43" at bounding box center [366, 344] width 389 height 3
click at [541, 344] on div "01:48" at bounding box center [366, 344] width 389 height 3
click at [552, 344] on div "01:49" at bounding box center [366, 344] width 389 height 3
click at [423, 344] on div "01:53" at bounding box center [366, 344] width 389 height 3
click at [26, 343] on icon at bounding box center [27, 344] width 2 height 7
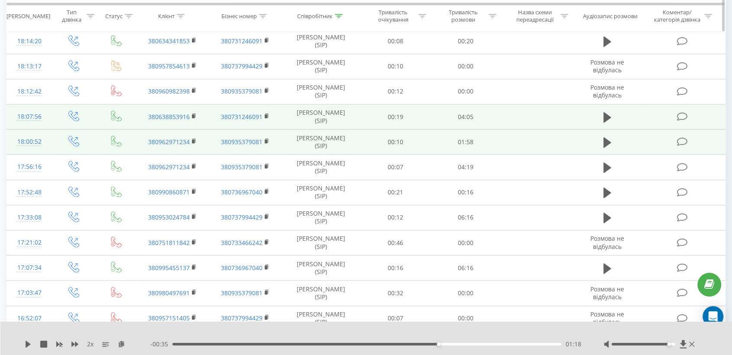
click at [316, 11] on th "Співробітник" at bounding box center [321, 16] width 78 height 32
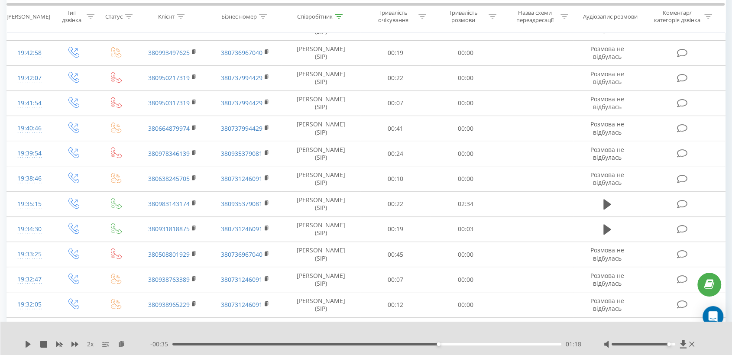
scroll to position [0, 0]
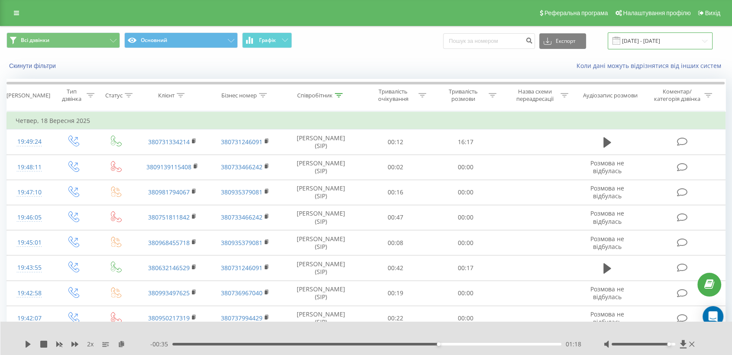
click at [666, 43] on input "[DATE] - [DATE]" at bounding box center [660, 40] width 105 height 17
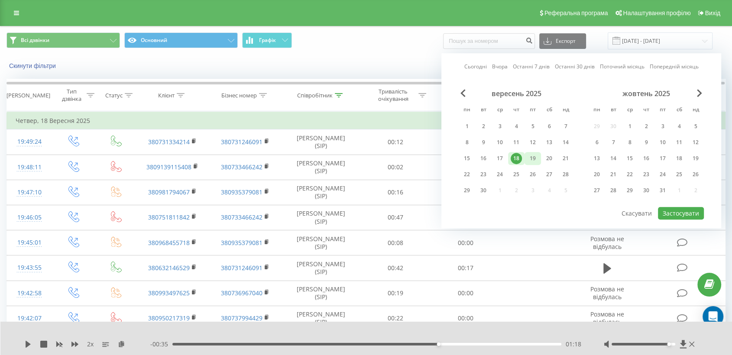
click at [536, 160] on div "19" at bounding box center [532, 158] width 11 height 11
click at [664, 207] on button "Застосувати" at bounding box center [681, 213] width 46 height 13
type input "[DATE] - [DATE]"
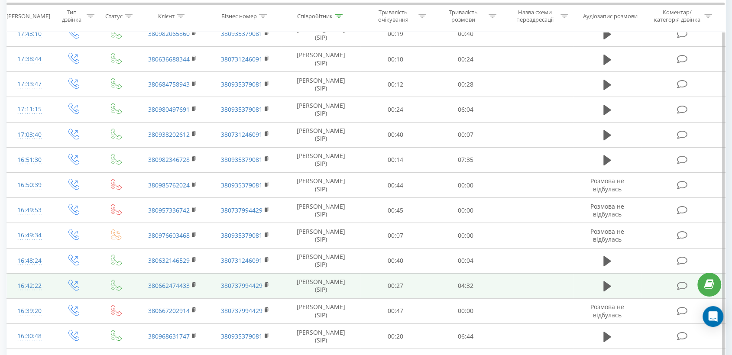
scroll to position [294, 0]
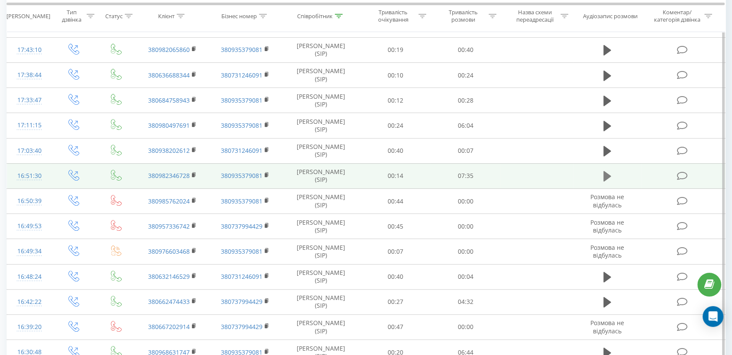
click at [606, 178] on icon at bounding box center [607, 176] width 8 height 10
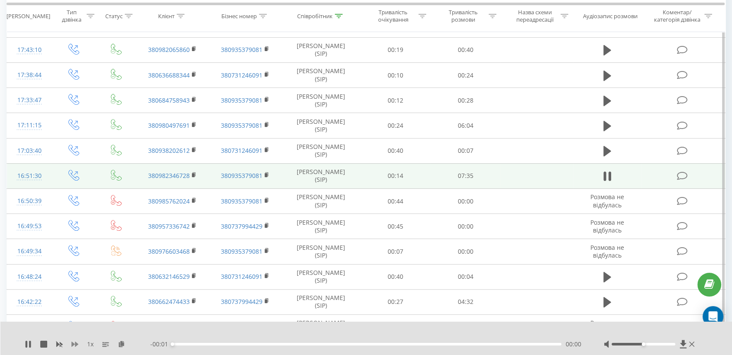
click at [76, 346] on icon at bounding box center [74, 344] width 7 height 5
click at [121, 344] on icon at bounding box center [121, 344] width 7 height 6
click at [195, 175] on icon at bounding box center [194, 175] width 5 height 6
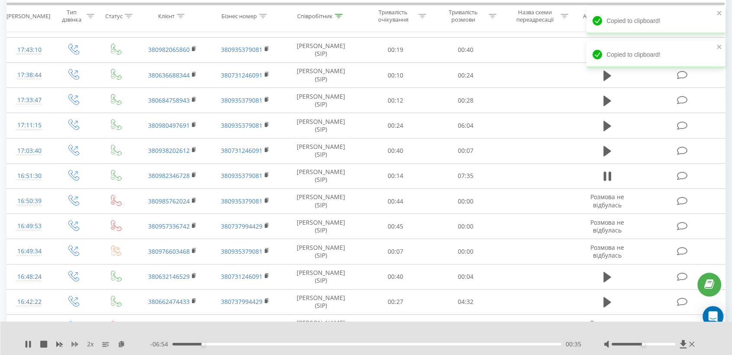
click at [72, 342] on icon at bounding box center [74, 344] width 7 height 5
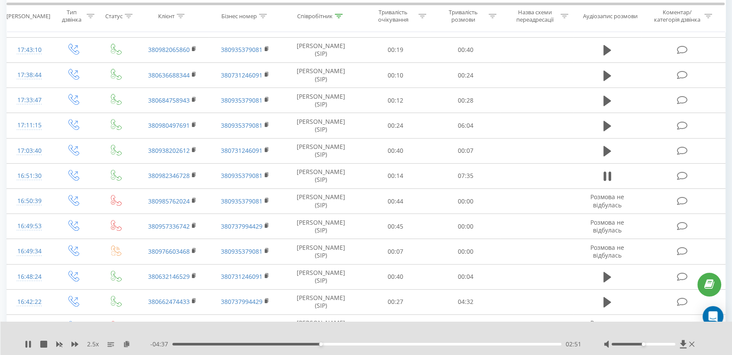
click at [341, 344] on div "02:51" at bounding box center [366, 344] width 389 height 3
click at [356, 344] on div "03:33" at bounding box center [366, 344] width 389 height 3
click at [658, 343] on div at bounding box center [643, 344] width 64 height 3
click at [385, 344] on div "03:55" at bounding box center [366, 344] width 389 height 3
click at [405, 345] on div "- 03:21 04:07 04:07" at bounding box center [366, 344] width 432 height 9
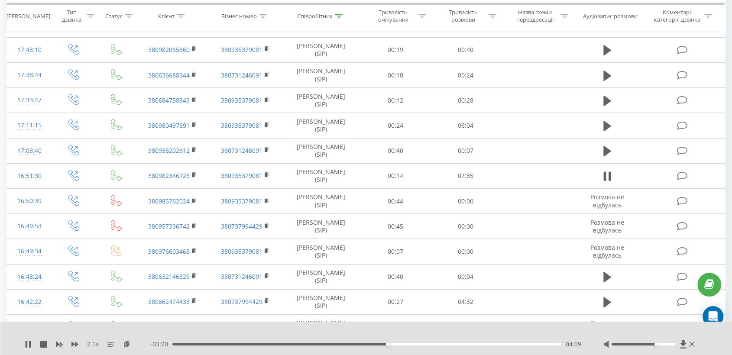
click at [405, 342] on div "- 03:20 04:09 04:09" at bounding box center [366, 344] width 432 height 9
click at [411, 347] on div "- 03:18 04:11 04:11" at bounding box center [366, 344] width 432 height 9
click at [412, 344] on div "04:13" at bounding box center [366, 344] width 389 height 3
click at [409, 346] on div "- 02:42 04:47 04:47" at bounding box center [366, 344] width 432 height 9
click at [405, 345] on div "04:30" at bounding box center [366, 344] width 389 height 3
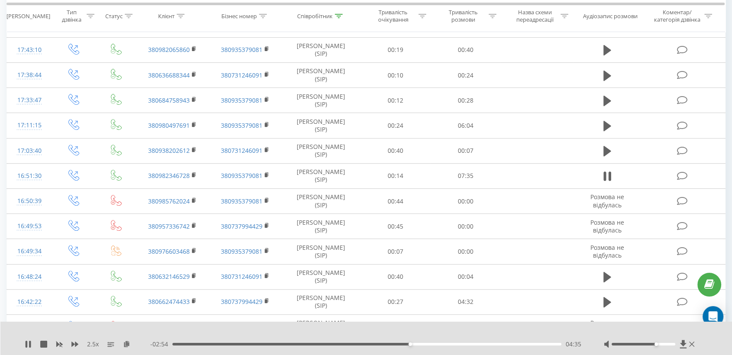
click at [427, 344] on div "04:35" at bounding box center [366, 344] width 389 height 3
click at [480, 343] on div "05:56" at bounding box center [366, 344] width 389 height 3
click at [492, 344] on div "06:10" at bounding box center [366, 344] width 389 height 3
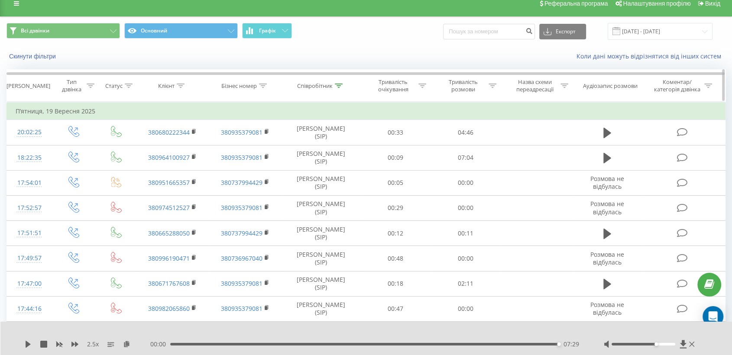
scroll to position [0, 0]
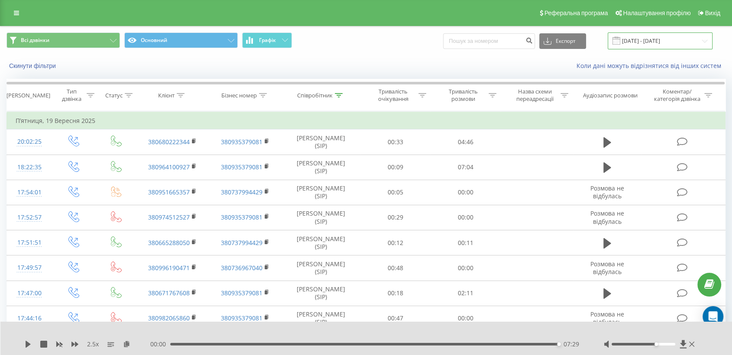
click at [648, 36] on input "[DATE] - [DATE]" at bounding box center [660, 40] width 105 height 17
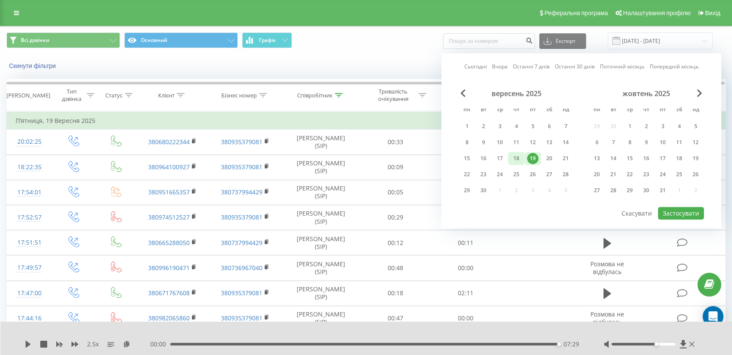
click at [515, 159] on div "18" at bounding box center [516, 158] width 11 height 11
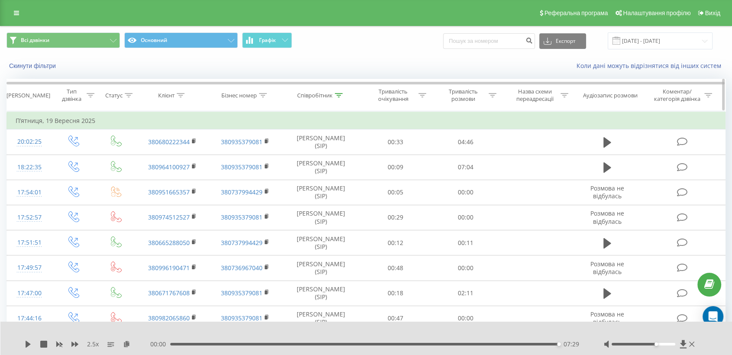
click at [316, 94] on div "Співробітник" at bounding box center [315, 95] width 36 height 7
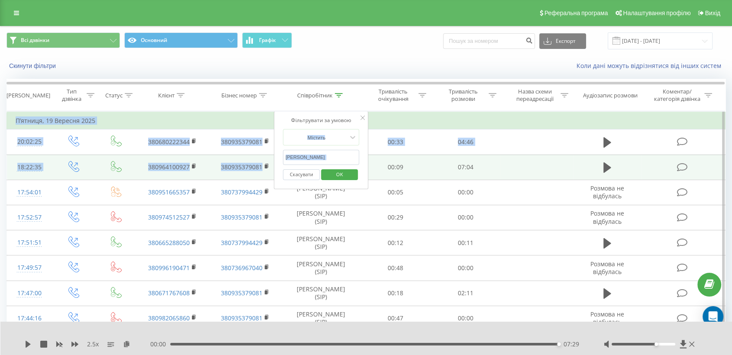
drag, startPoint x: 314, startPoint y: 149, endPoint x: 263, endPoint y: 154, distance: 51.8
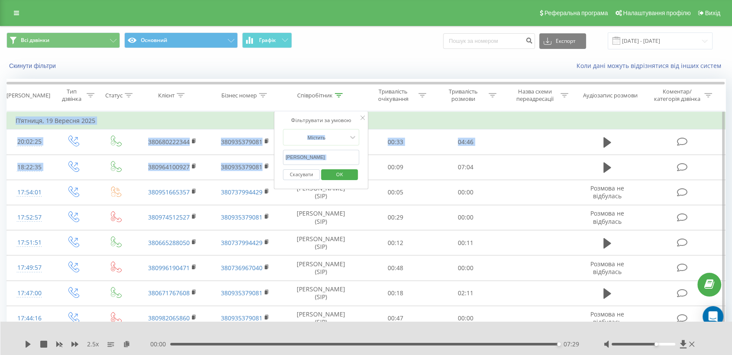
click at [309, 153] on input "[PERSON_NAME]" at bounding box center [321, 157] width 76 height 15
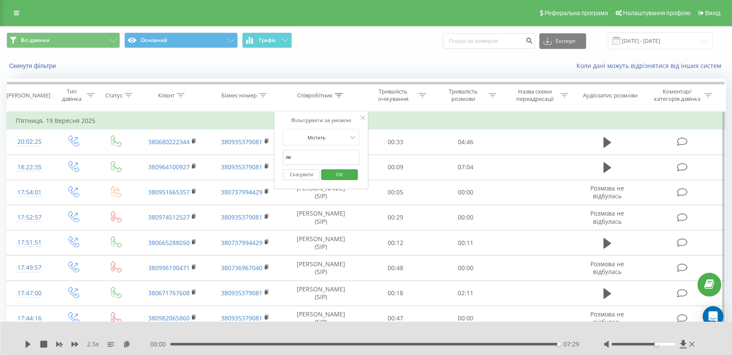
type input "л"
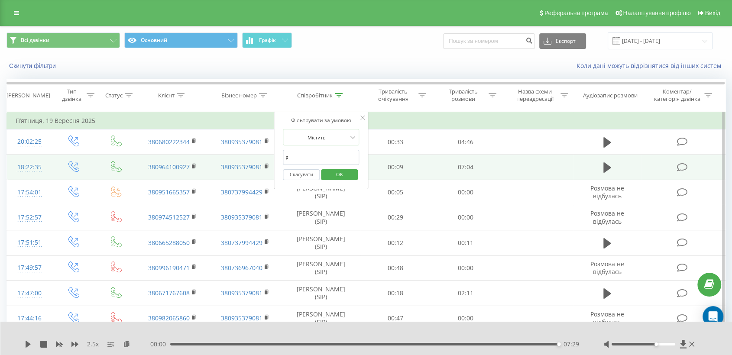
type input "реттер"
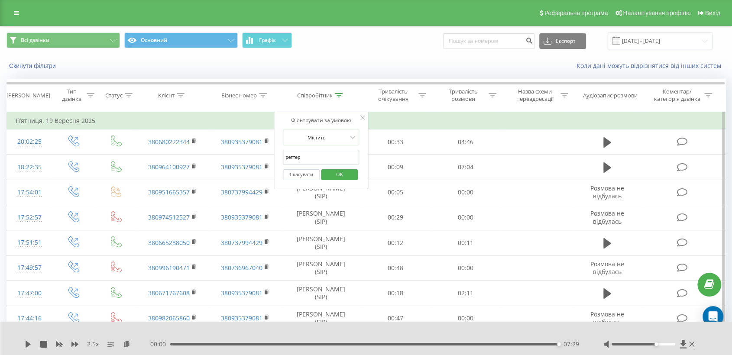
click at [333, 173] on span "OK" at bounding box center [339, 174] width 24 height 13
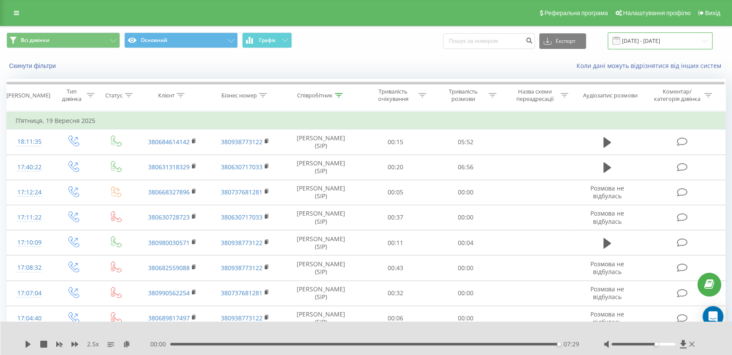
click at [656, 40] on input "[DATE] - [DATE]" at bounding box center [660, 40] width 105 height 17
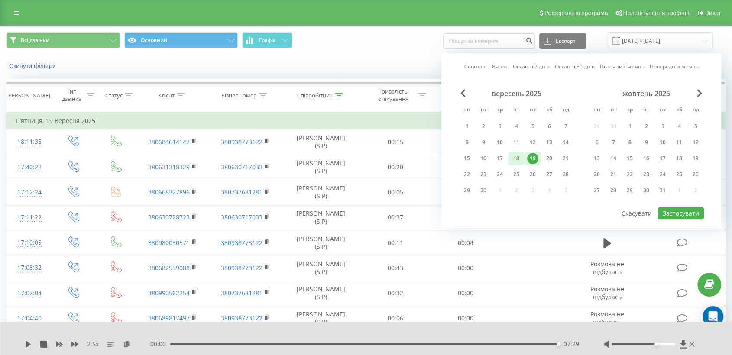
click at [515, 159] on div "18" at bounding box center [516, 158] width 11 height 11
click at [669, 216] on button "Застосувати" at bounding box center [681, 213] width 46 height 13
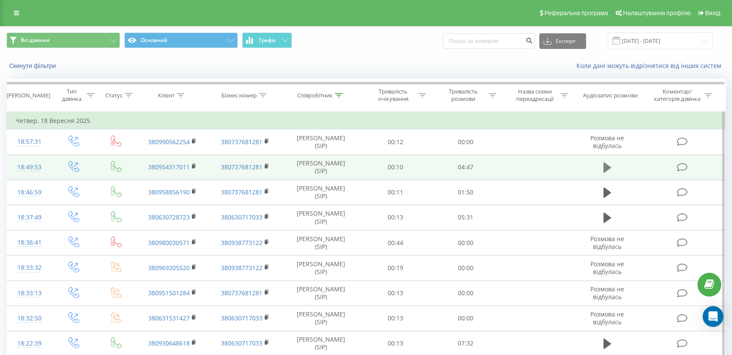
click at [601, 172] on button at bounding box center [607, 167] width 13 height 13
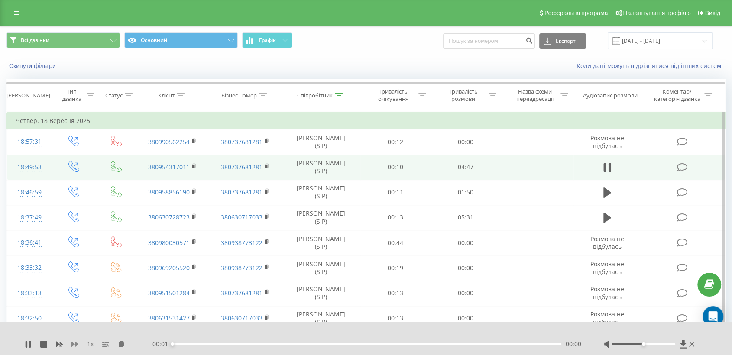
click at [76, 344] on icon at bounding box center [74, 344] width 7 height 5
click at [193, 164] on icon at bounding box center [194, 166] width 5 height 6
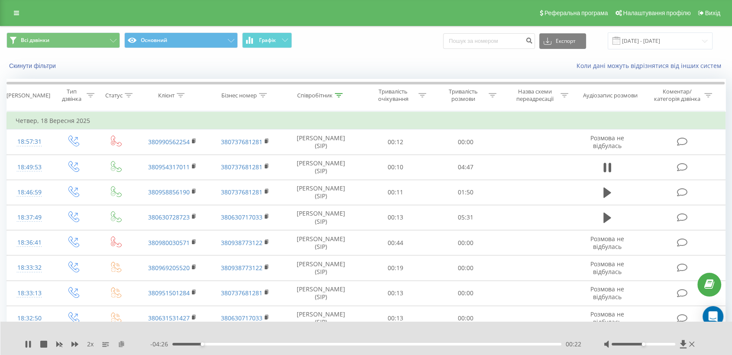
click at [122, 346] on icon at bounding box center [121, 344] width 7 height 6
click at [72, 339] on div "2 x - 03:31 01:16 01:16" at bounding box center [366, 338] width 732 height 33
click at [74, 348] on div "2 x - 03:30 01:17 01:17" at bounding box center [366, 338] width 732 height 33
click at [73, 340] on div "2 x" at bounding box center [88, 344] width 126 height 9
click at [74, 344] on icon at bounding box center [74, 344] width 7 height 5
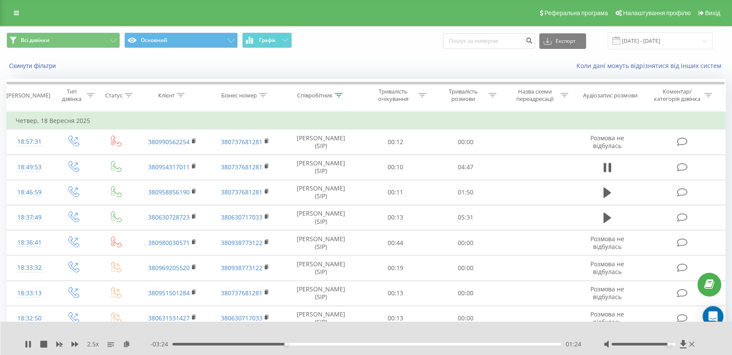
click at [666, 344] on div at bounding box center [643, 344] width 64 height 3
click at [655, 344] on div at bounding box center [643, 344] width 64 height 3
click at [634, 42] on input "[DATE] - [DATE]" at bounding box center [660, 40] width 105 height 17
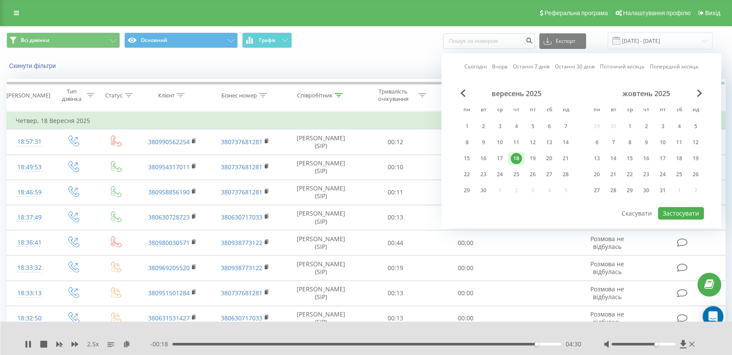
click at [533, 165] on div "вересень 2025 пн вт ср чт пт сб нд 1 2 3 4 5 6 7 8 9 10 11 12 13 14 15 16 17 18…" at bounding box center [516, 144] width 115 height 111
click at [531, 158] on div "19" at bounding box center [532, 158] width 11 height 11
click at [671, 212] on button "Застосувати" at bounding box center [681, 213] width 46 height 13
type input "[DATE] - [DATE]"
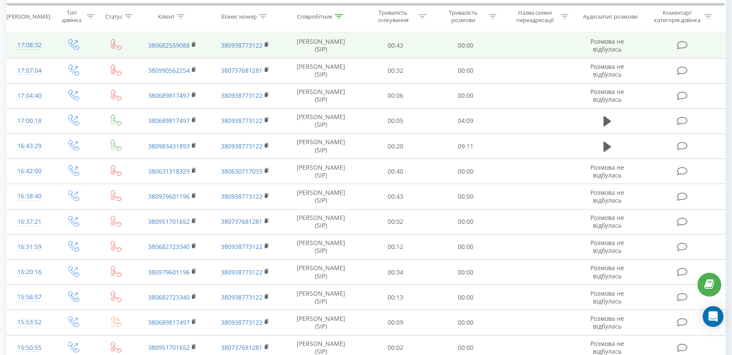
scroll to position [240, 0]
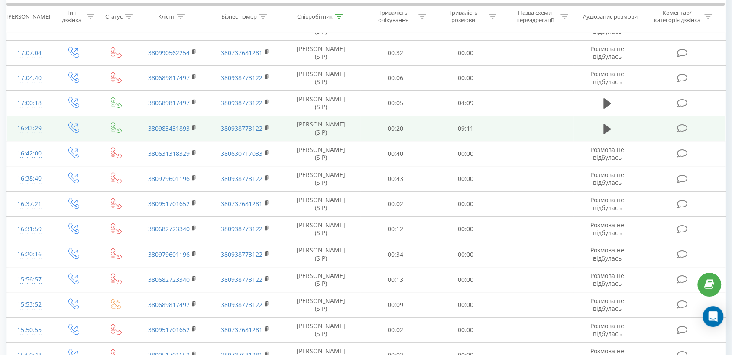
click at [599, 129] on td at bounding box center [606, 128] width 67 height 25
click at [603, 129] on icon at bounding box center [607, 128] width 8 height 10
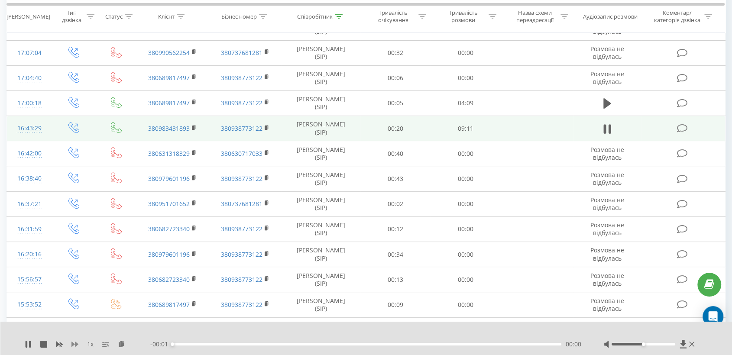
click at [74, 345] on icon at bounding box center [74, 344] width 7 height 7
click at [74, 344] on icon at bounding box center [74, 344] width 7 height 5
click at [126, 343] on icon at bounding box center [126, 344] width 7 height 6
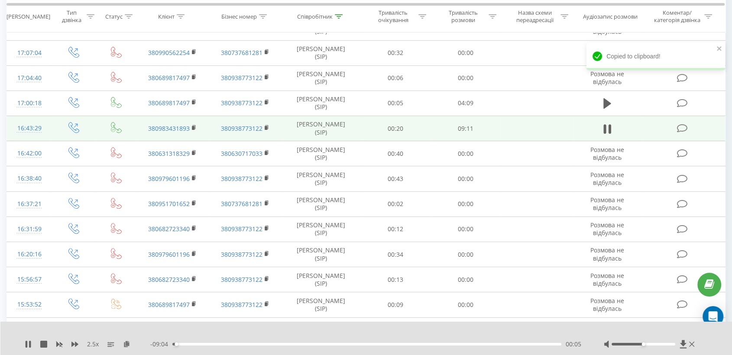
click at [658, 344] on div at bounding box center [643, 344] width 64 height 3
click at [194, 126] on rect at bounding box center [193, 128] width 3 height 4
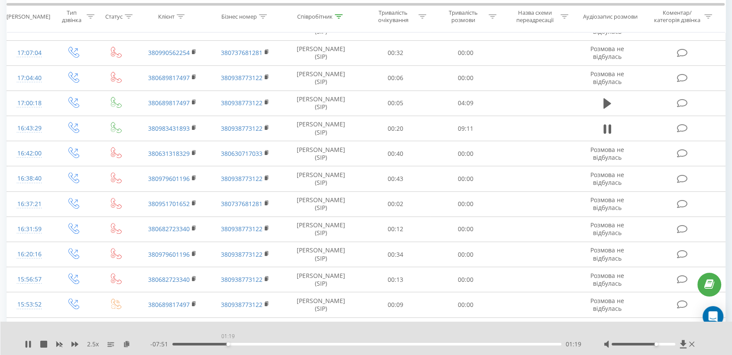
click at [228, 344] on div "01:19" at bounding box center [366, 344] width 389 height 3
click at [264, 344] on div "01:40" at bounding box center [366, 344] width 389 height 3
click at [275, 344] on div "02:11" at bounding box center [366, 344] width 389 height 3
click at [289, 343] on div "02:28" at bounding box center [366, 344] width 389 height 3
click at [303, 344] on div "02:47" at bounding box center [366, 344] width 389 height 3
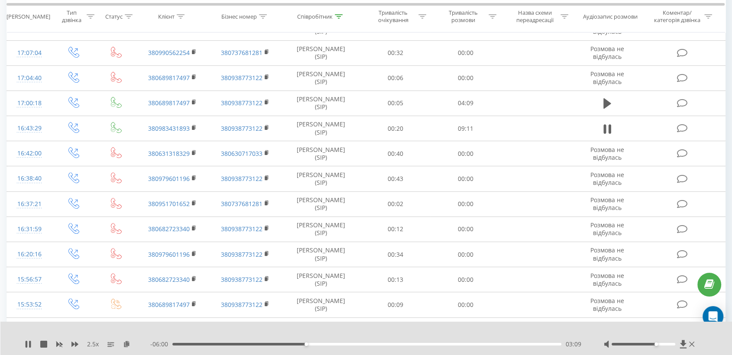
click at [319, 344] on div "03:09" at bounding box center [366, 344] width 389 height 3
click at [334, 343] on div "03:29" at bounding box center [366, 344] width 389 height 3
click at [346, 344] on div "04:06" at bounding box center [366, 344] width 389 height 3
click at [330, 344] on div "03:43" at bounding box center [366, 344] width 389 height 3
click at [641, 345] on div at bounding box center [650, 344] width 93 height 9
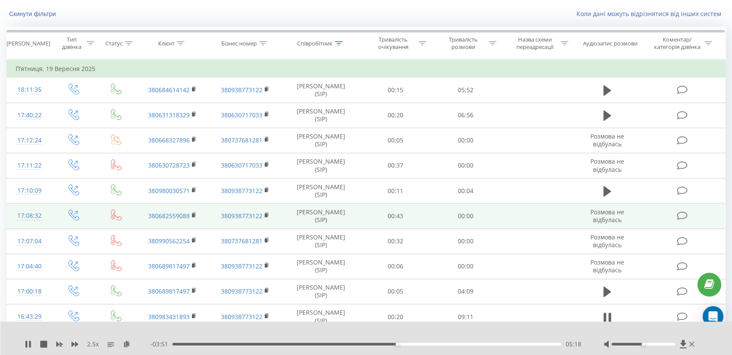
scroll to position [48, 0]
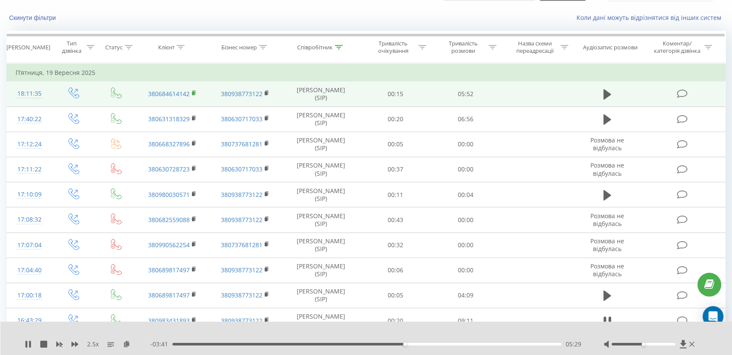
click at [194, 92] on rect at bounding box center [193, 93] width 3 height 4
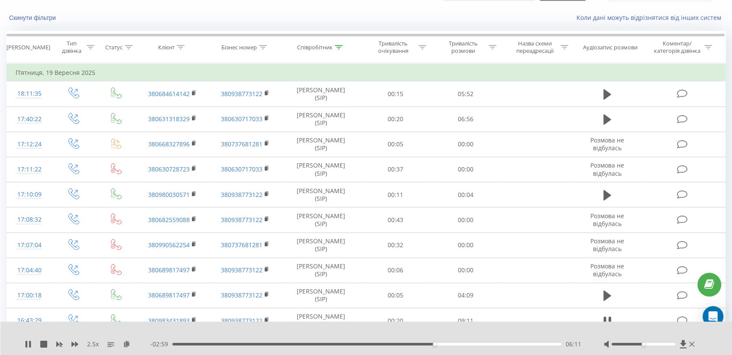
click at [447, 343] on div "06:11" at bounding box center [366, 344] width 389 height 3
click at [448, 346] on div "- 02:10 07:00 07:00" at bounding box center [366, 344] width 432 height 9
click at [448, 343] on div "07:03" at bounding box center [366, 344] width 389 height 3
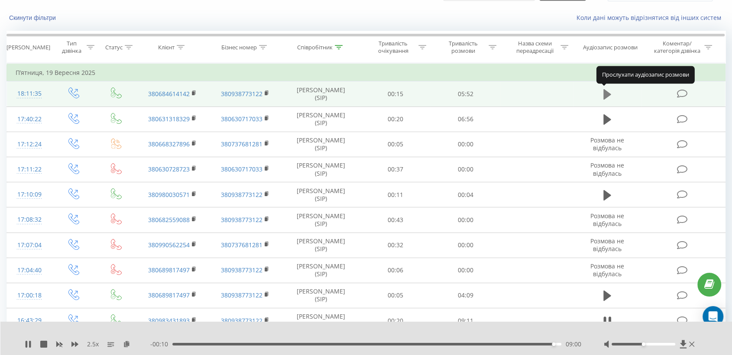
click at [606, 96] on icon at bounding box center [607, 94] width 8 height 10
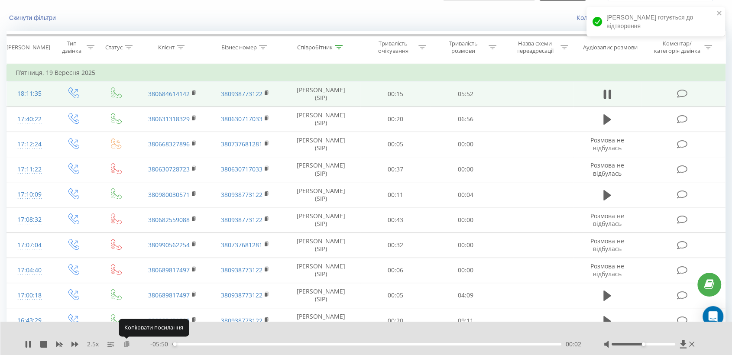
click at [125, 347] on icon at bounding box center [126, 344] width 7 height 6
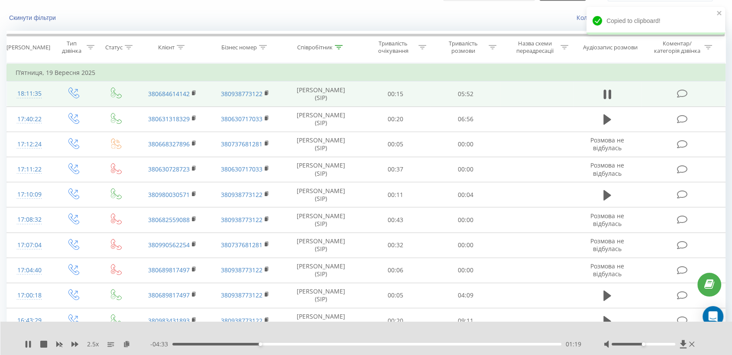
click at [653, 344] on div at bounding box center [643, 344] width 64 height 3
click at [415, 345] on div "03:23" at bounding box center [366, 344] width 389 height 3
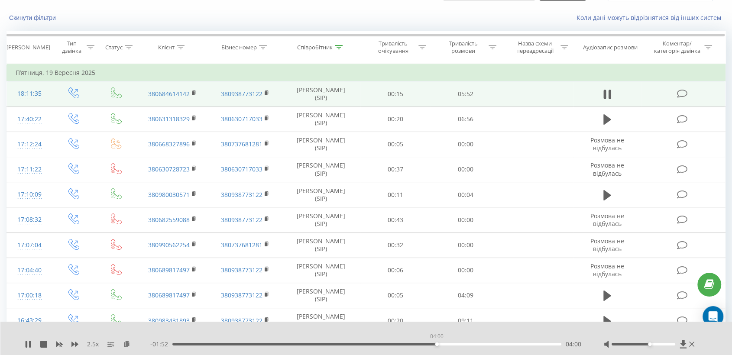
click at [437, 344] on div "04:00" at bounding box center [366, 344] width 389 height 3
click at [453, 345] on div "04:01" at bounding box center [366, 344] width 389 height 3
click at [467, 344] on div "04:16" at bounding box center [366, 344] width 389 height 3
click at [483, 345] on div "04:42" at bounding box center [366, 344] width 389 height 3
click at [501, 344] on div "04:58" at bounding box center [366, 344] width 389 height 3
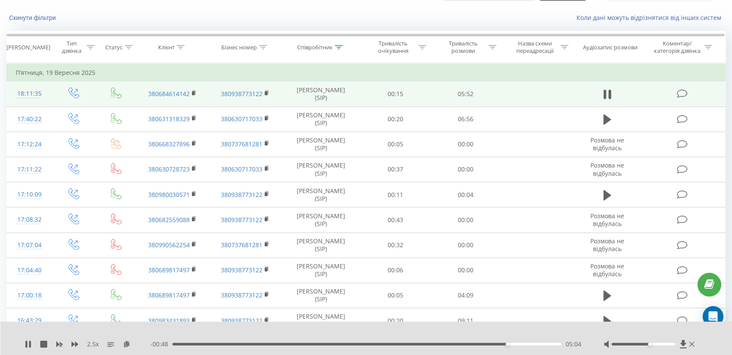
click at [493, 343] on div "05:04" at bounding box center [366, 344] width 389 height 3
